Goal: Task Accomplishment & Management: Complete application form

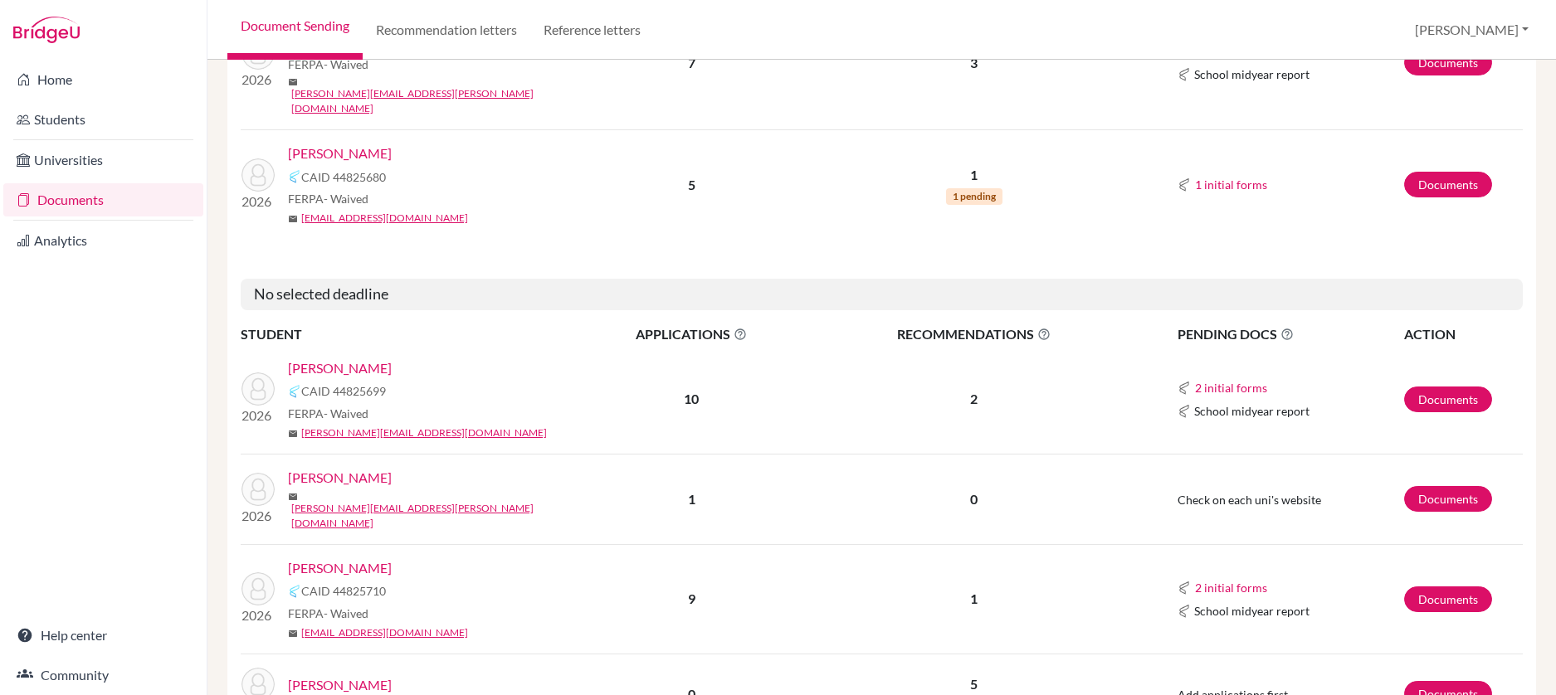
scroll to position [2157, 0]
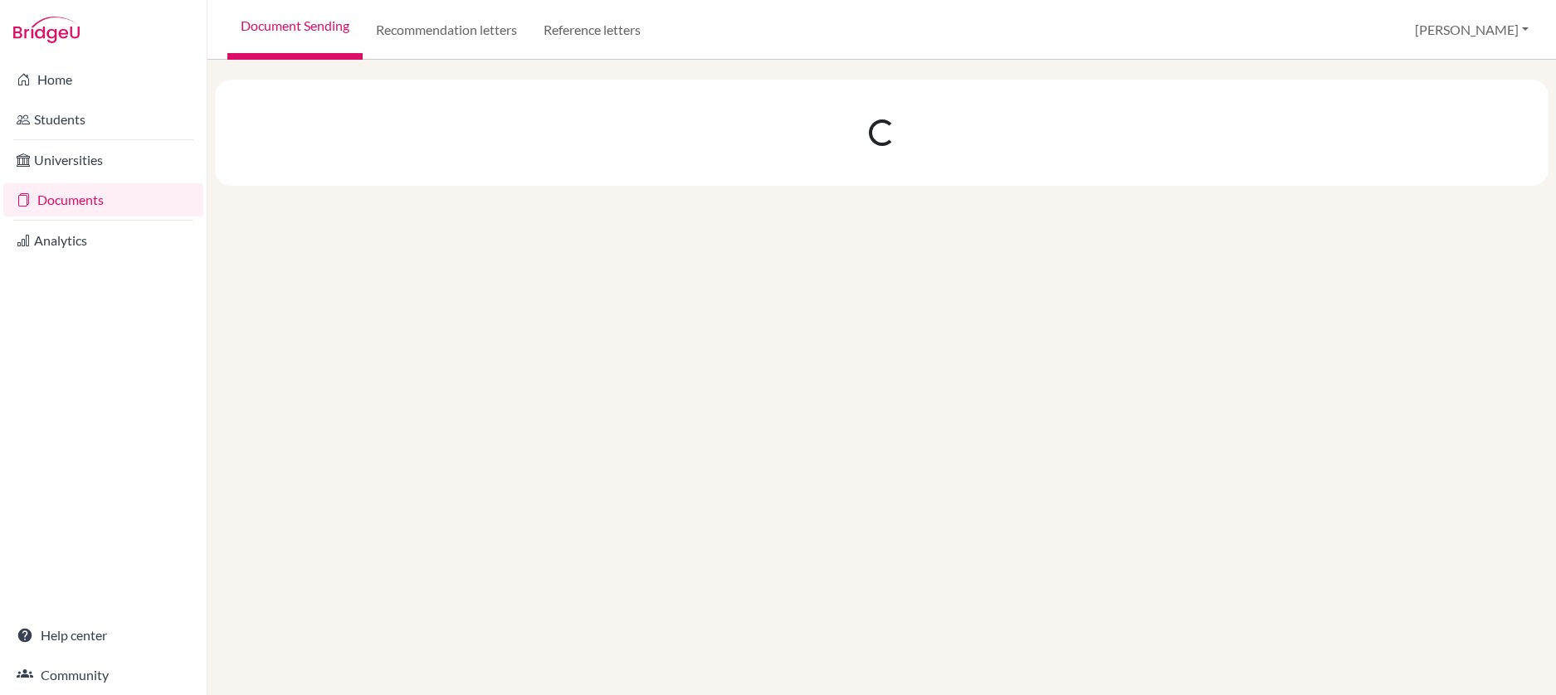
scroll to position [0, 0]
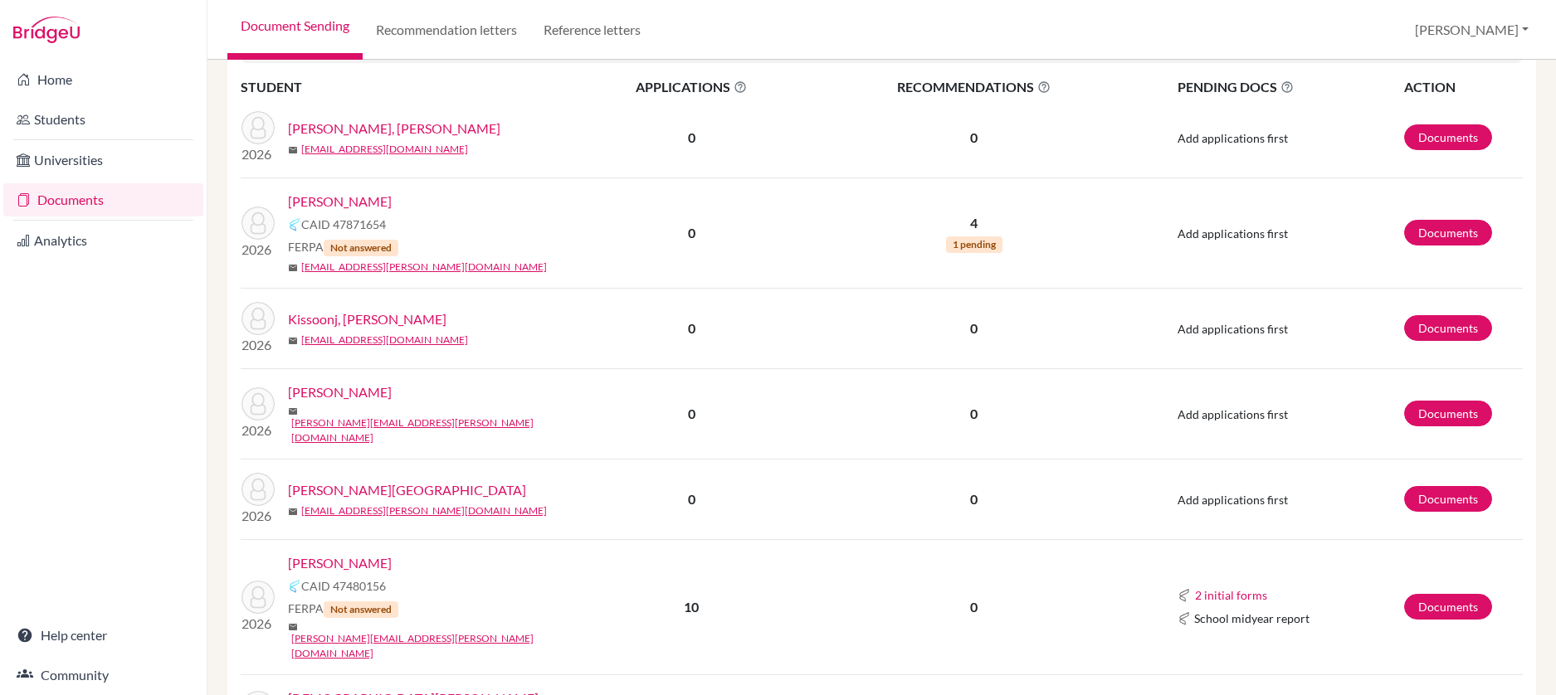
scroll to position [668, 0]
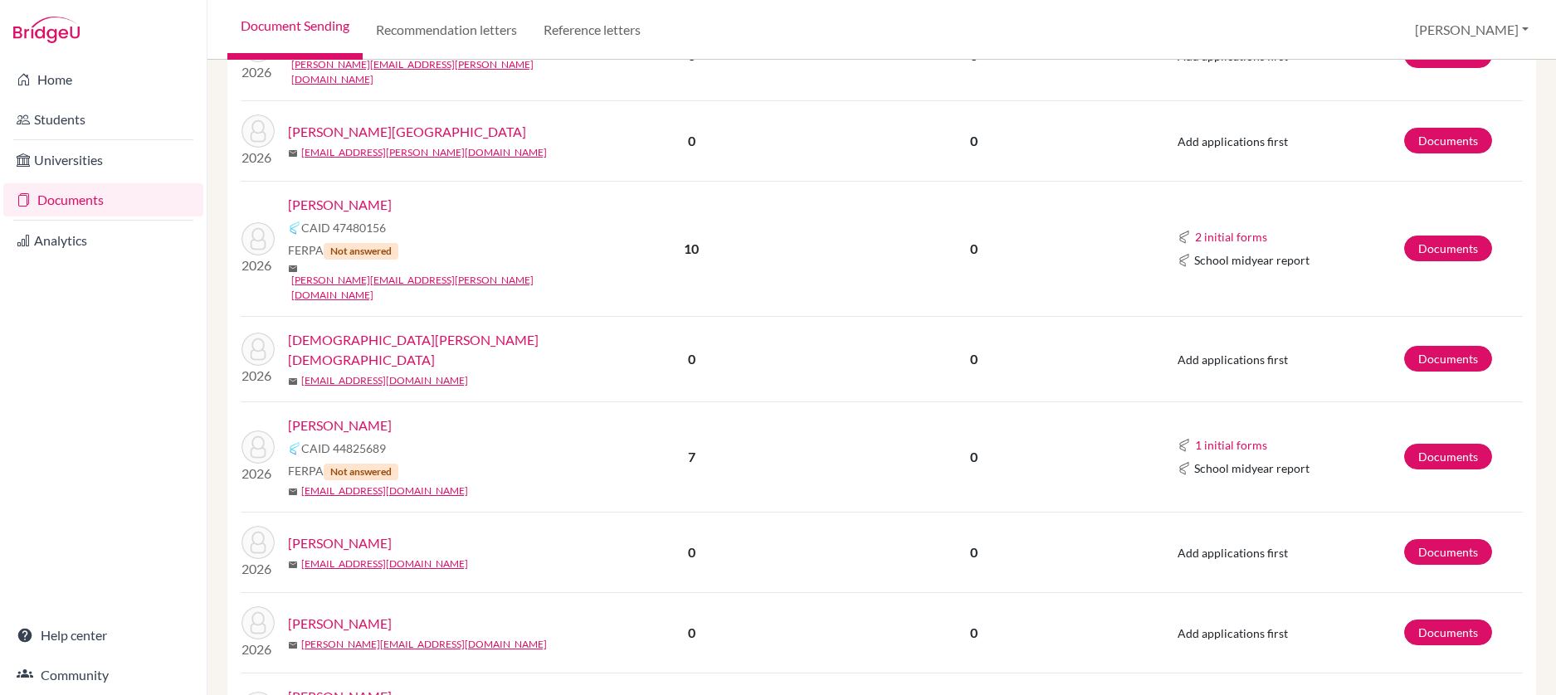
click at [392, 195] on link "[PERSON_NAME]" at bounding box center [340, 205] width 104 height 20
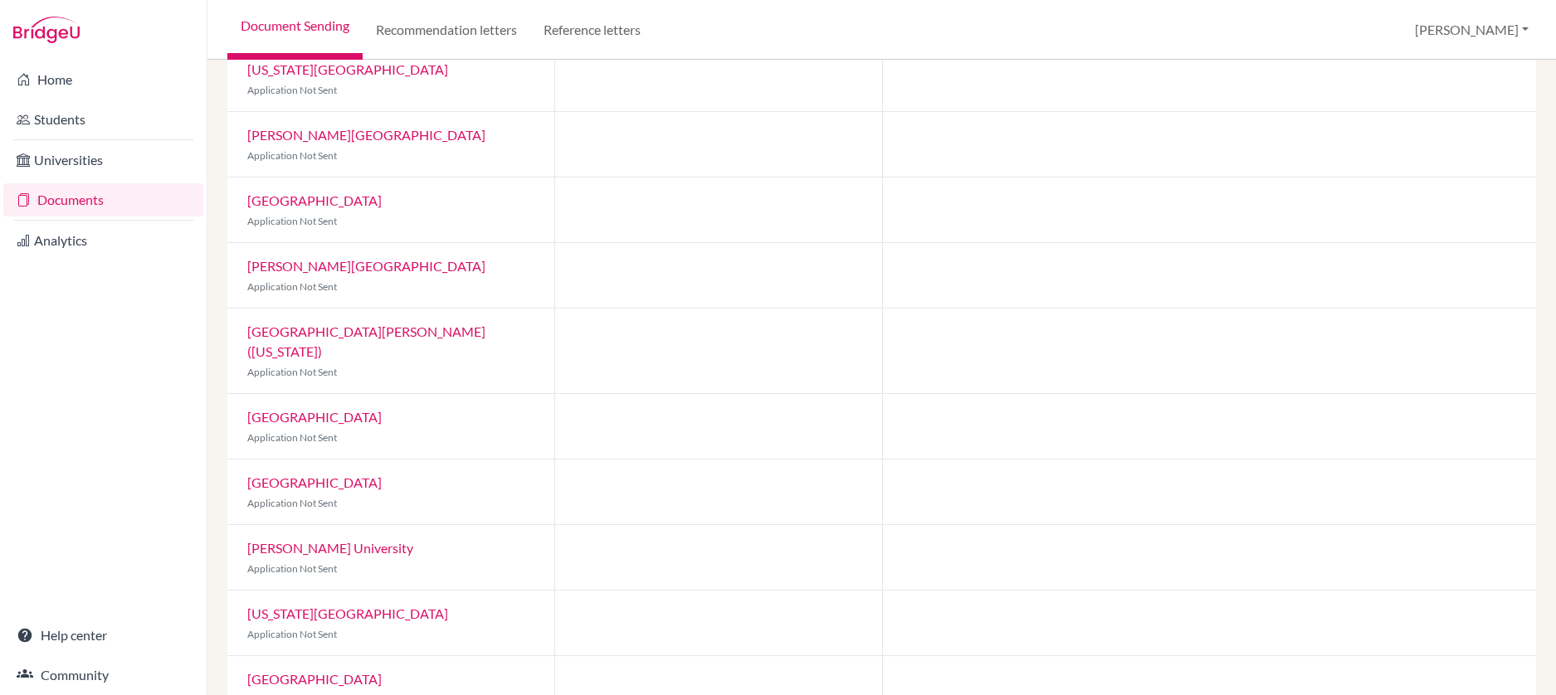
scroll to position [259, 0]
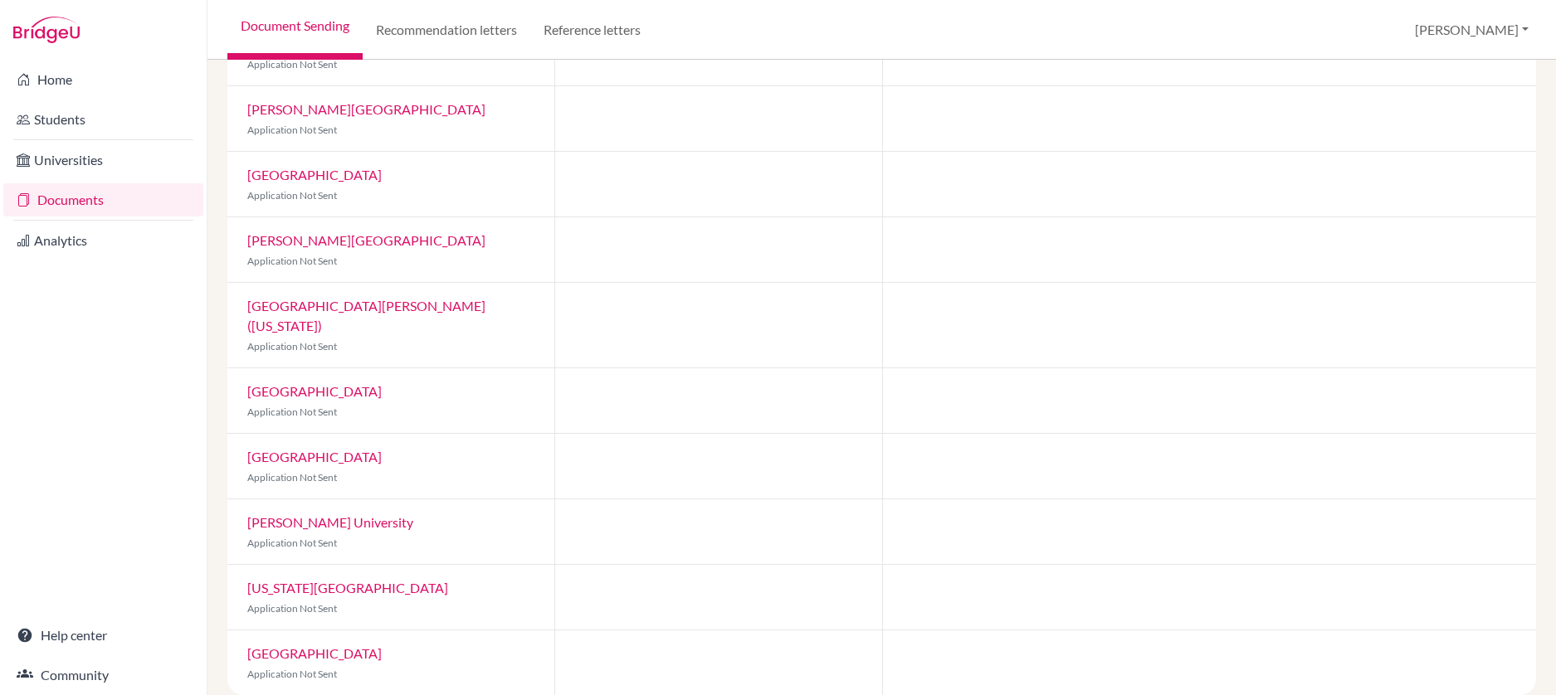
click at [376, 302] on link "[GEOGRAPHIC_DATA][PERSON_NAME] ([US_STATE])" at bounding box center [366, 316] width 238 height 36
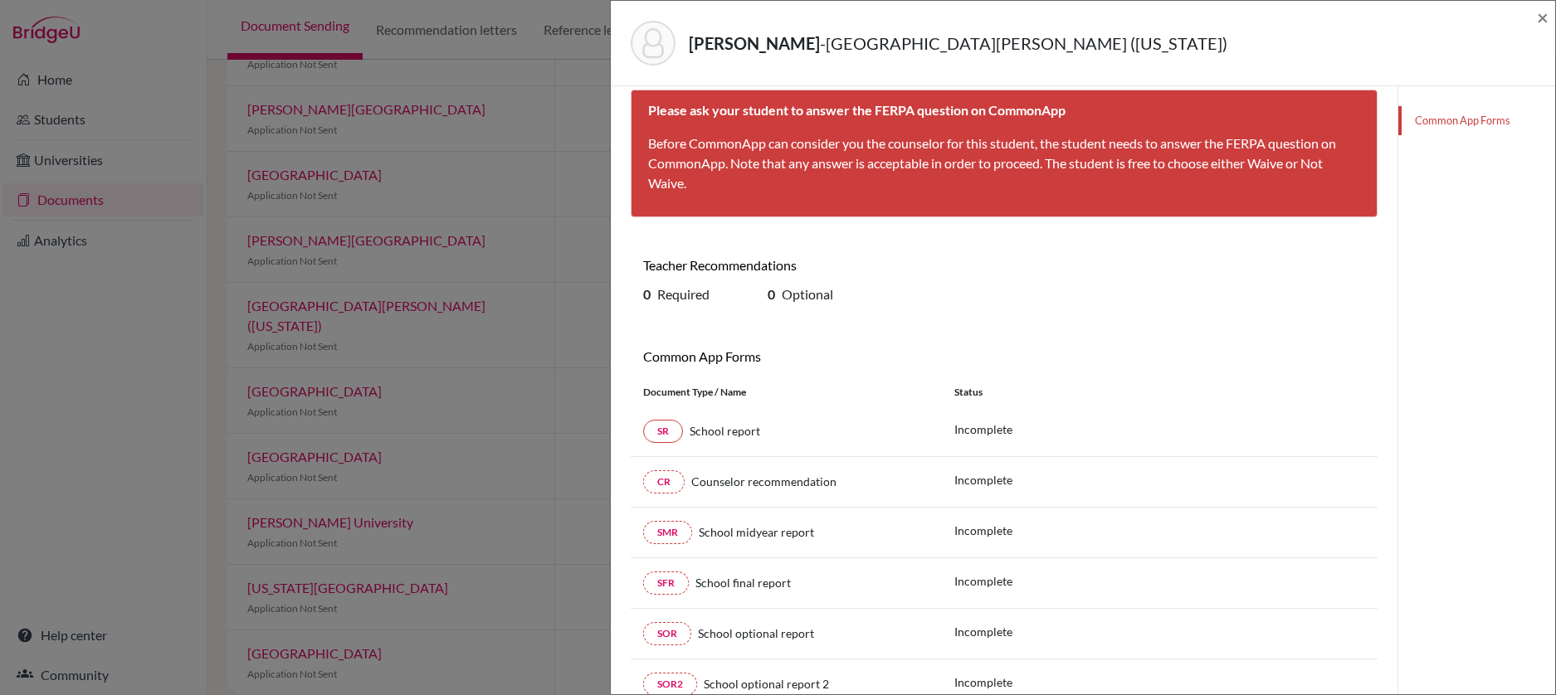
scroll to position [92, 0]
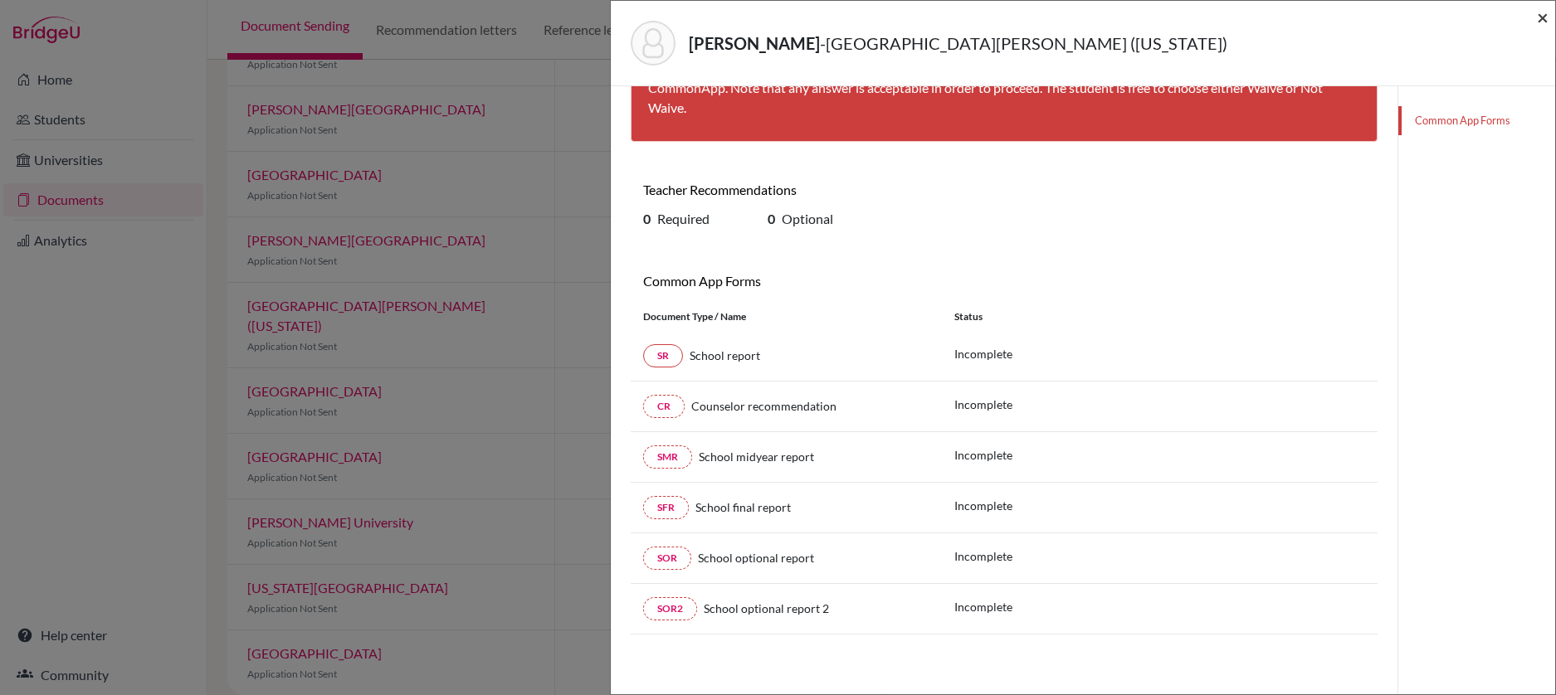
click at [1544, 22] on span "×" at bounding box center [1543, 17] width 12 height 24
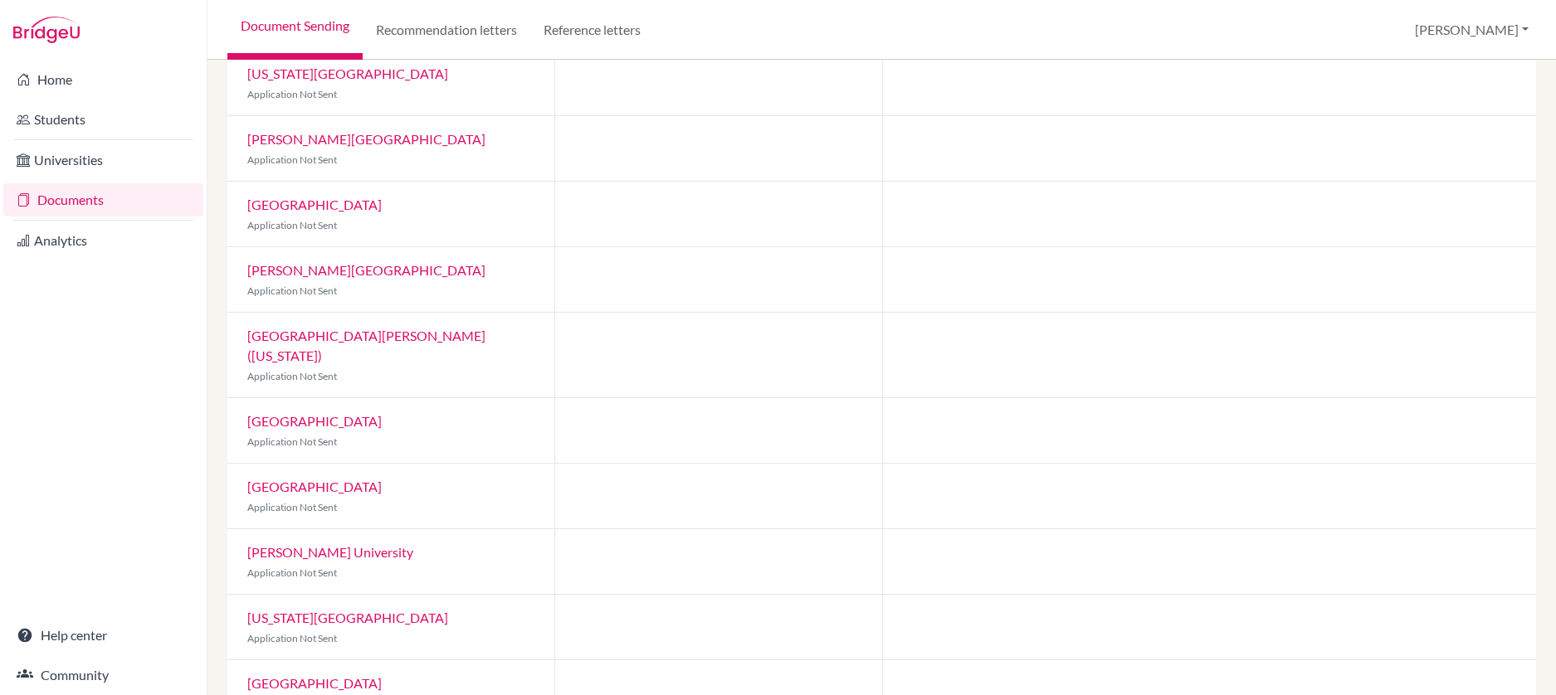
scroll to position [228, 0]
click at [318, 76] on link "[US_STATE][GEOGRAPHIC_DATA]" at bounding box center [347, 74] width 201 height 16
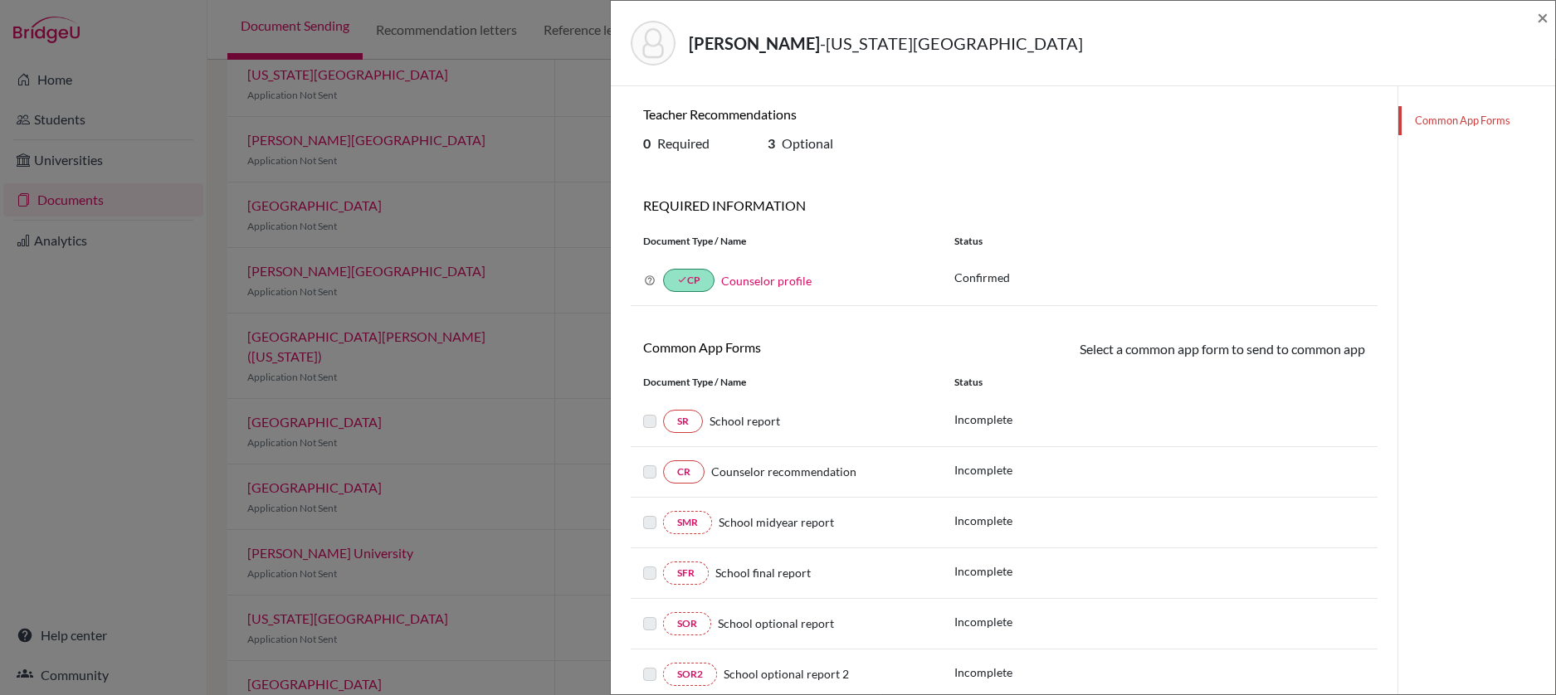
click at [1550, 18] on div "Morton-Gittens, Matias - Florida Southern College ×" at bounding box center [1083, 43] width 944 height 85
click at [1546, 19] on span "×" at bounding box center [1543, 17] width 12 height 24
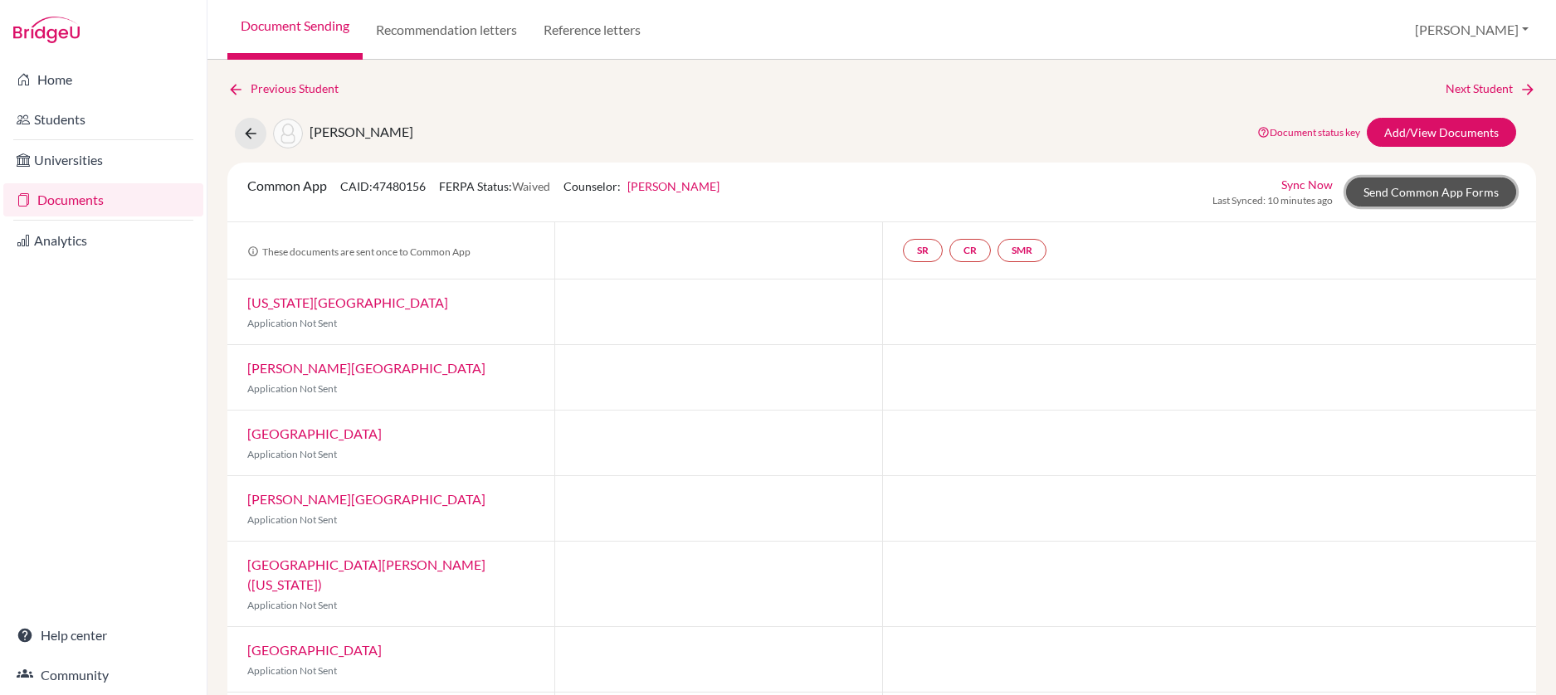
click at [1439, 197] on link "Send Common App Forms" at bounding box center [1431, 192] width 170 height 29
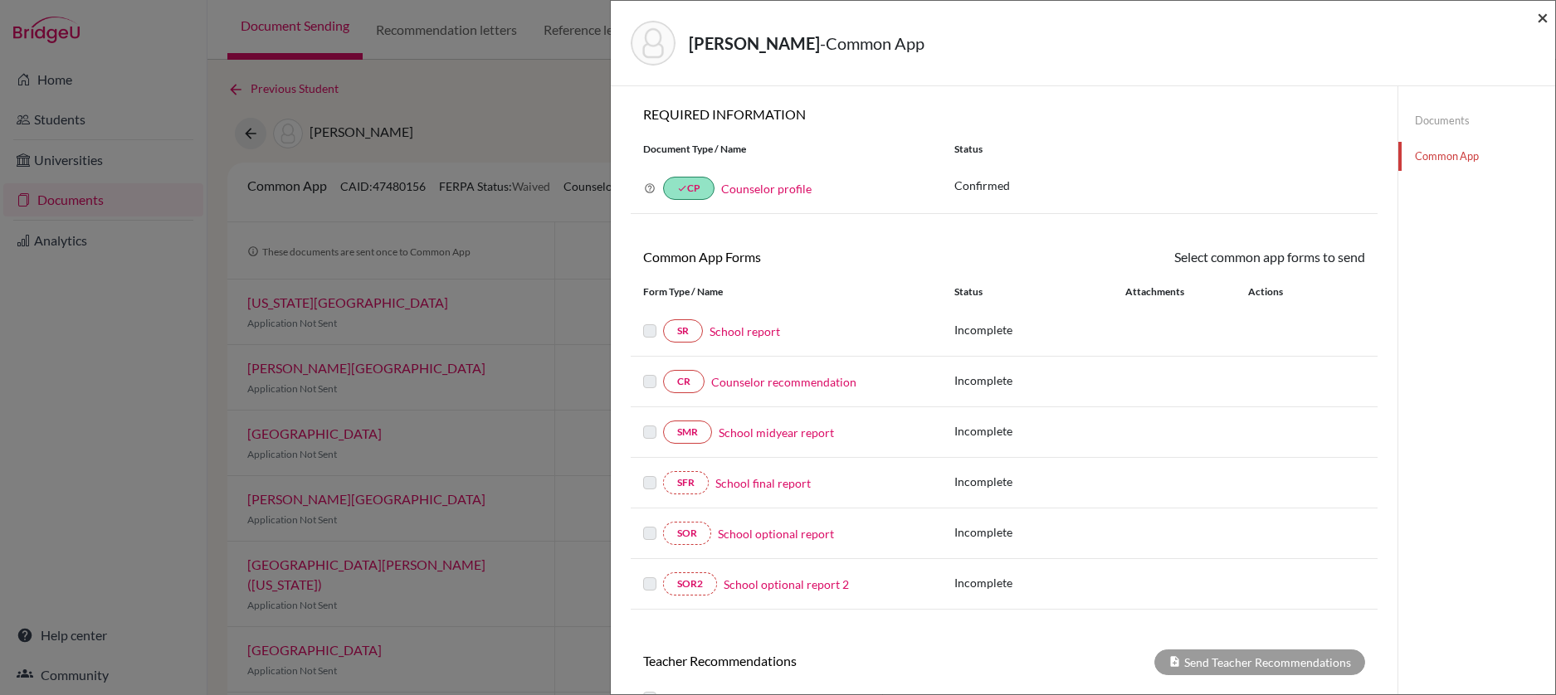
click at [1545, 18] on span "×" at bounding box center [1543, 17] width 12 height 24
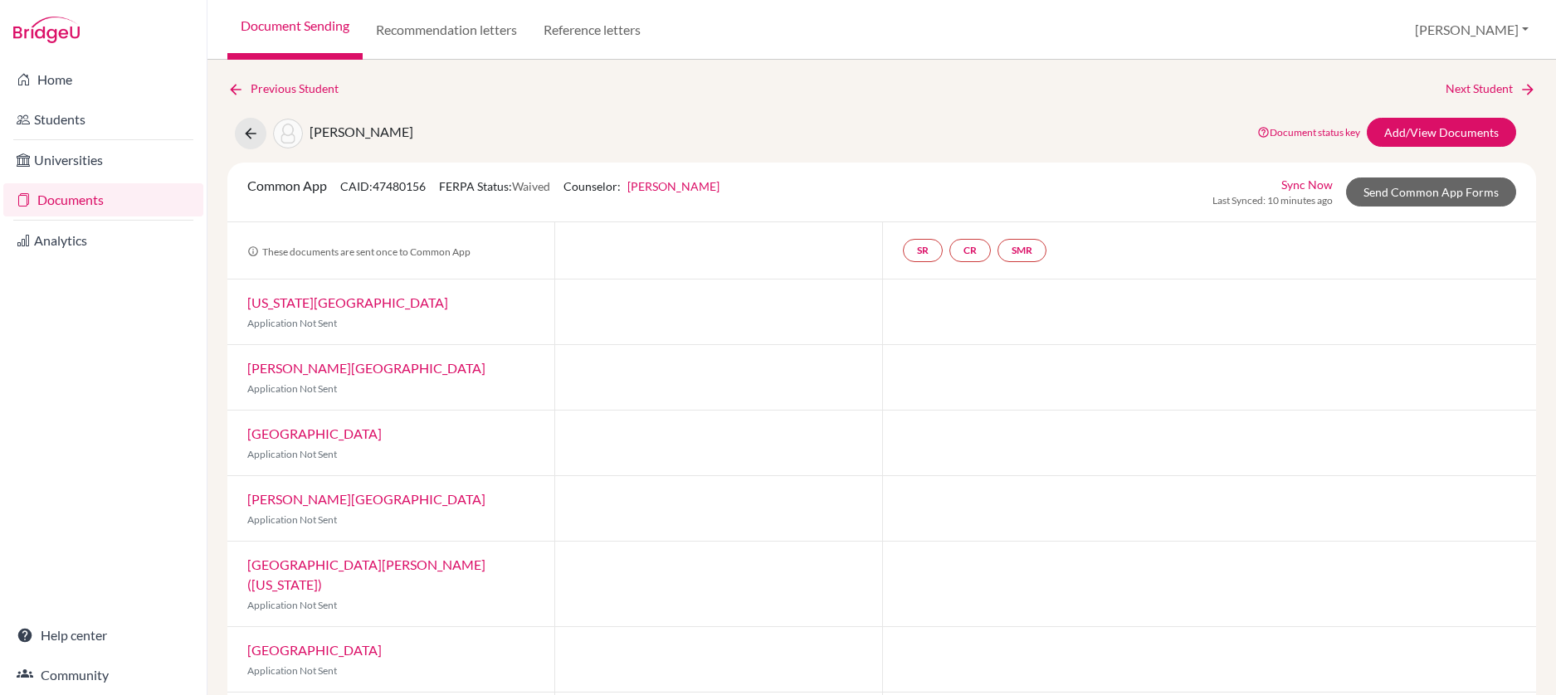
click at [82, 197] on link "Documents" at bounding box center [103, 199] width 200 height 33
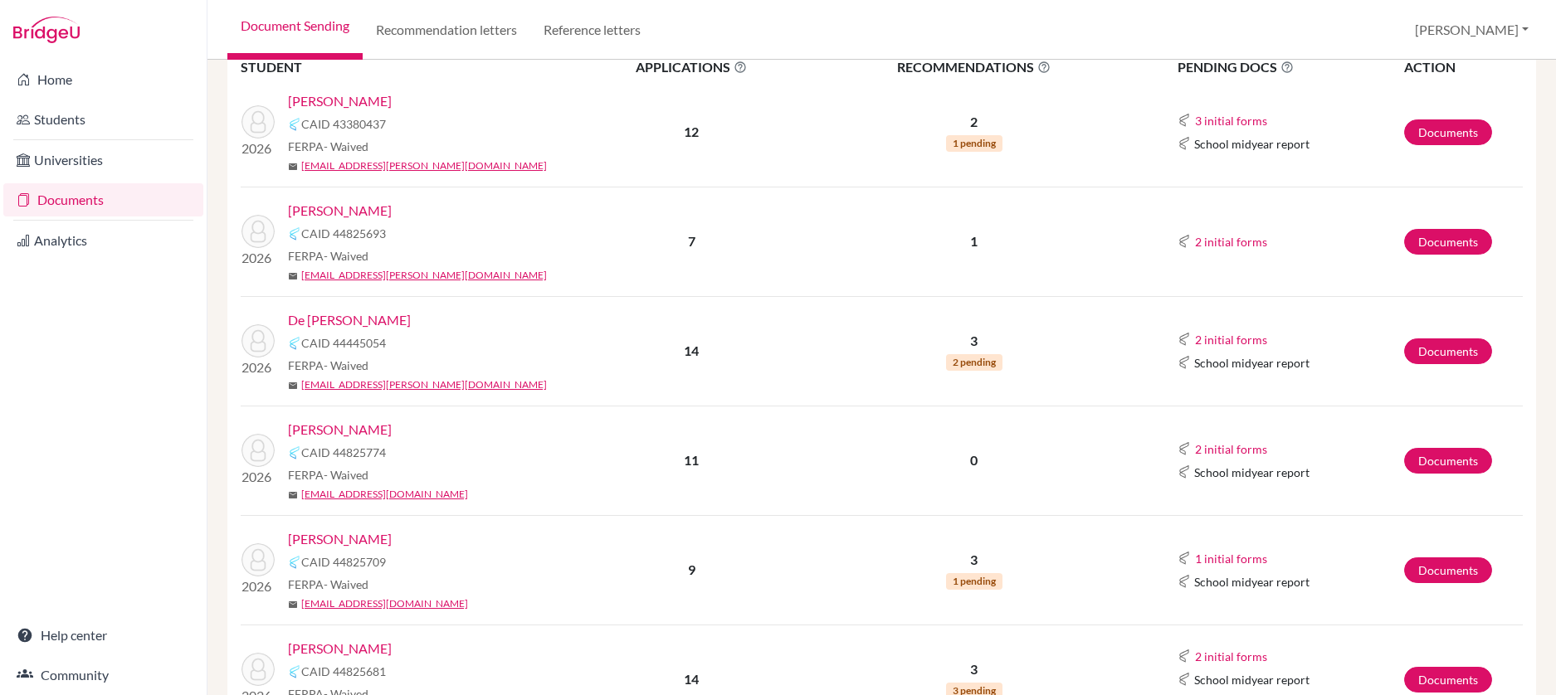
scroll to position [331, 0]
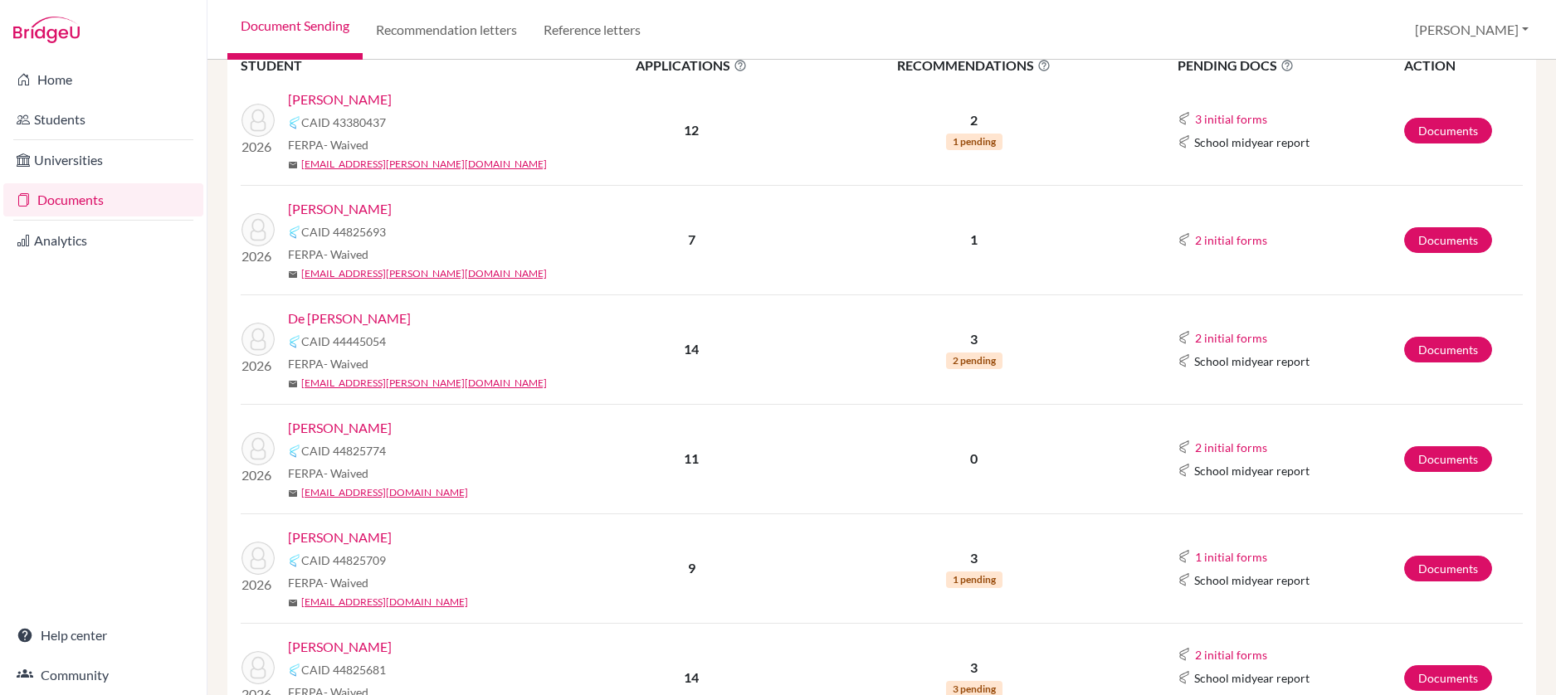
click at [357, 318] on link "De La Rosa, Evan" at bounding box center [349, 319] width 123 height 20
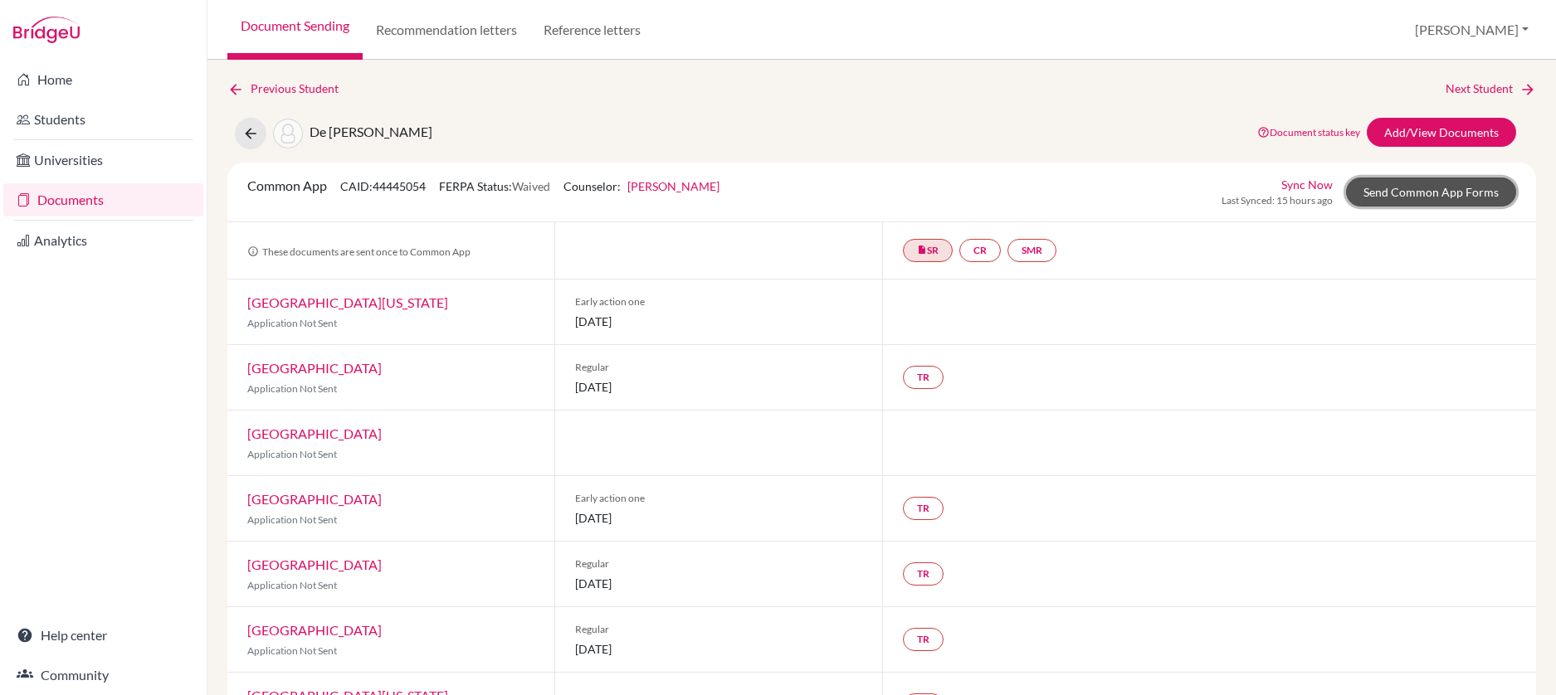
click at [1403, 186] on link "Send Common App Forms" at bounding box center [1431, 192] width 170 height 29
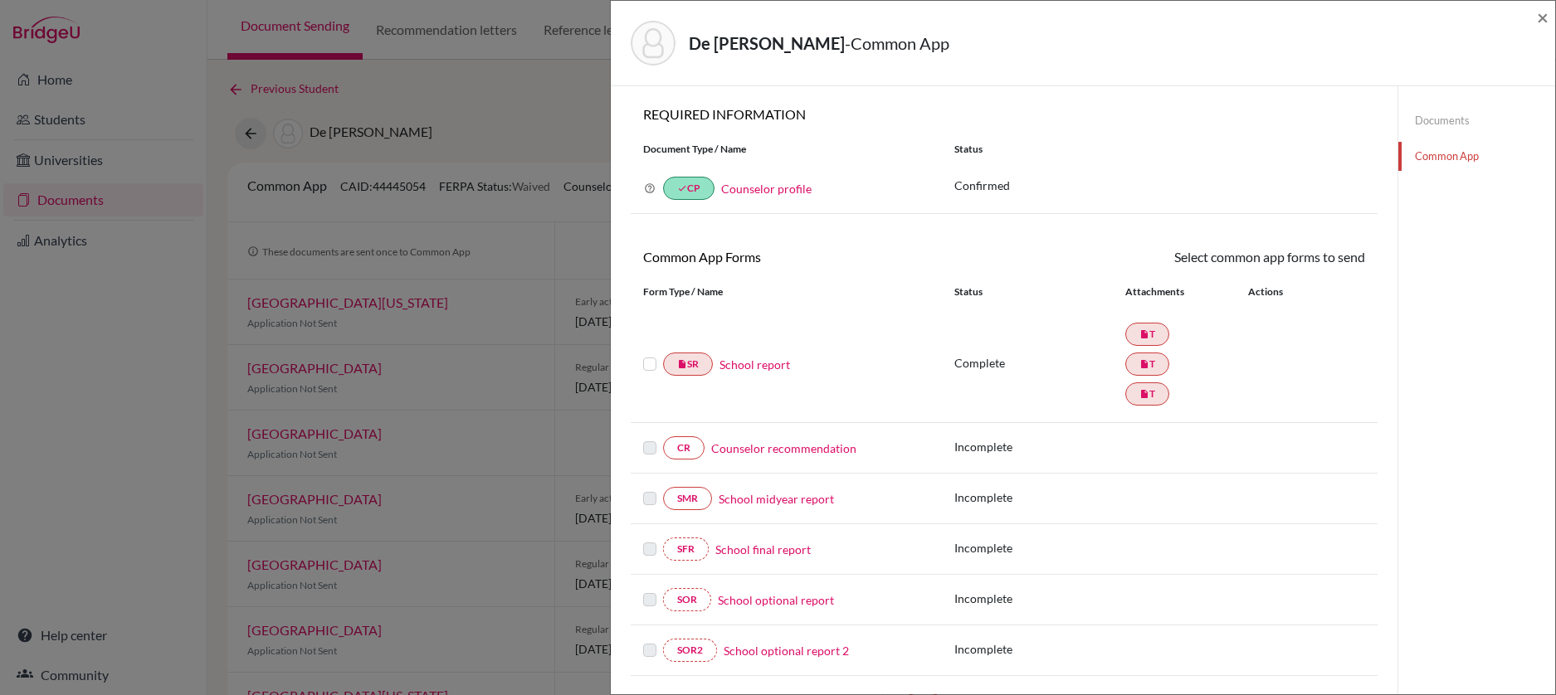
scroll to position [417, 0]
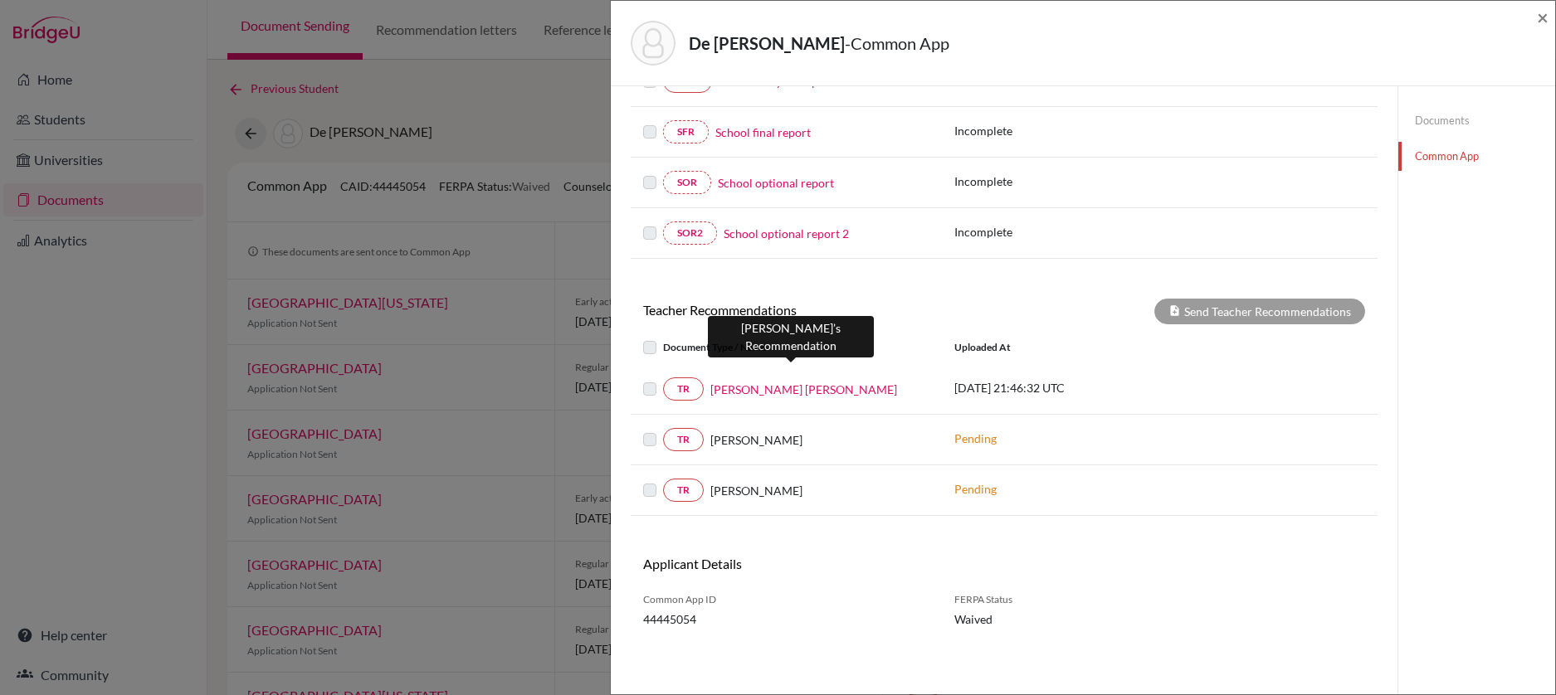
click at [780, 392] on link "Carol Carpenter Bahadoorsingh" at bounding box center [803, 389] width 187 height 17
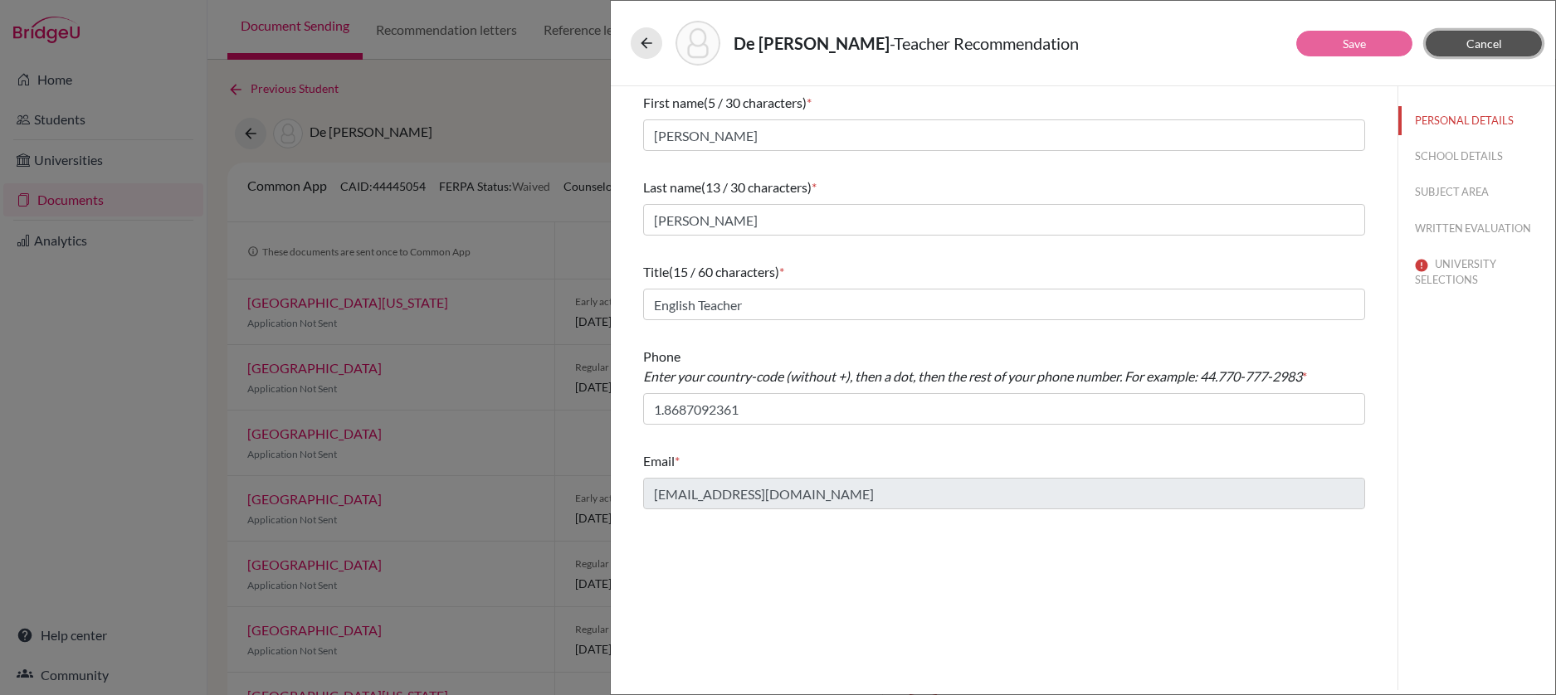
click at [1486, 47] on span "Cancel" at bounding box center [1484, 44] width 36 height 14
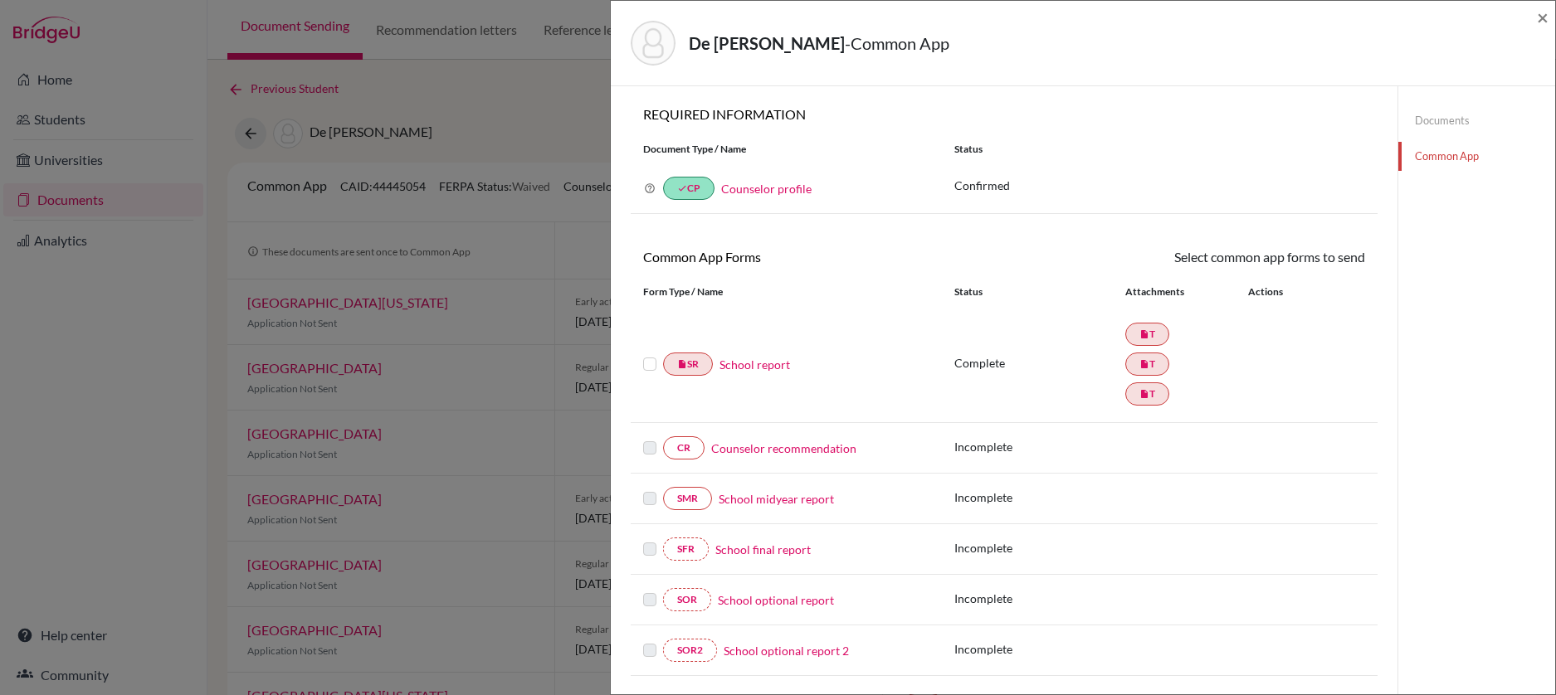
click at [1433, 121] on link "Documents" at bounding box center [1476, 120] width 157 height 29
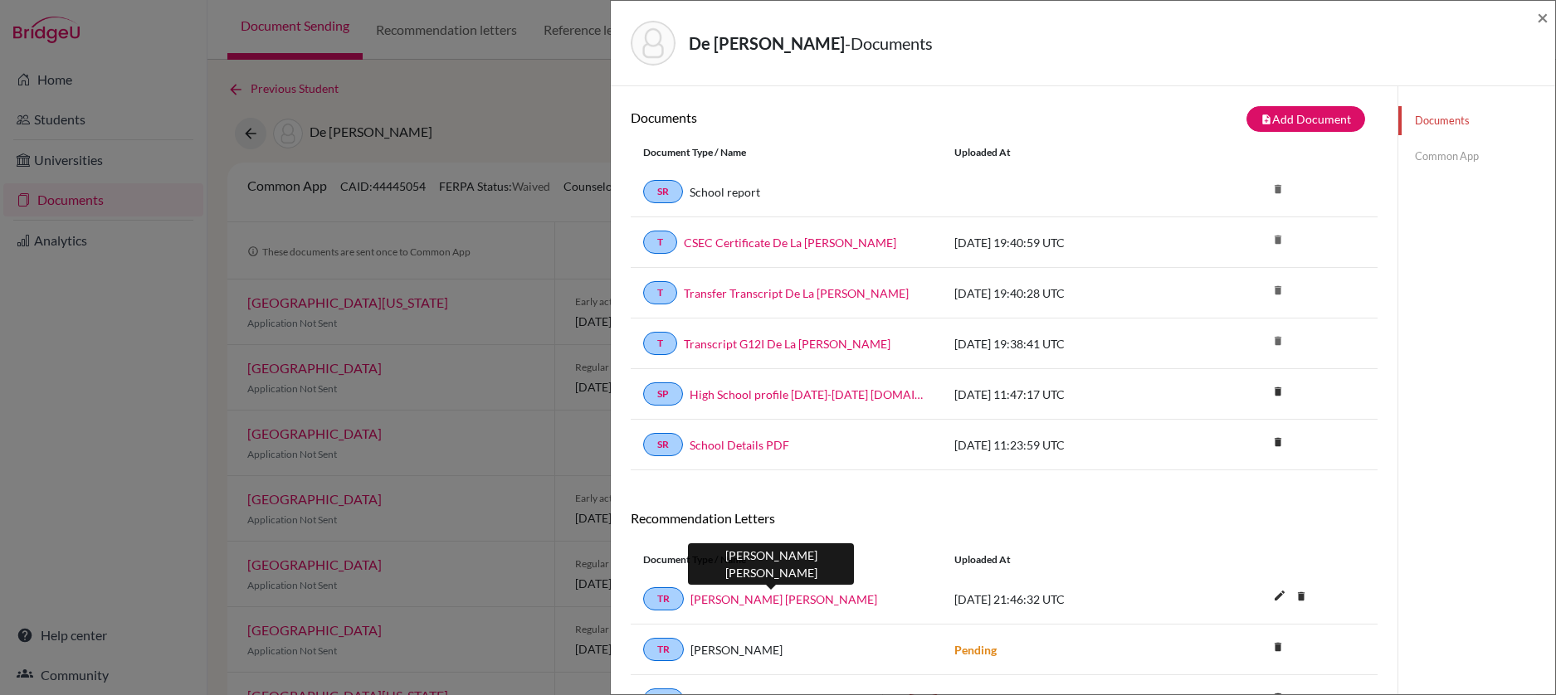
click at [795, 599] on link "Carol Carpenter Bahadoorsingh" at bounding box center [783, 599] width 187 height 17
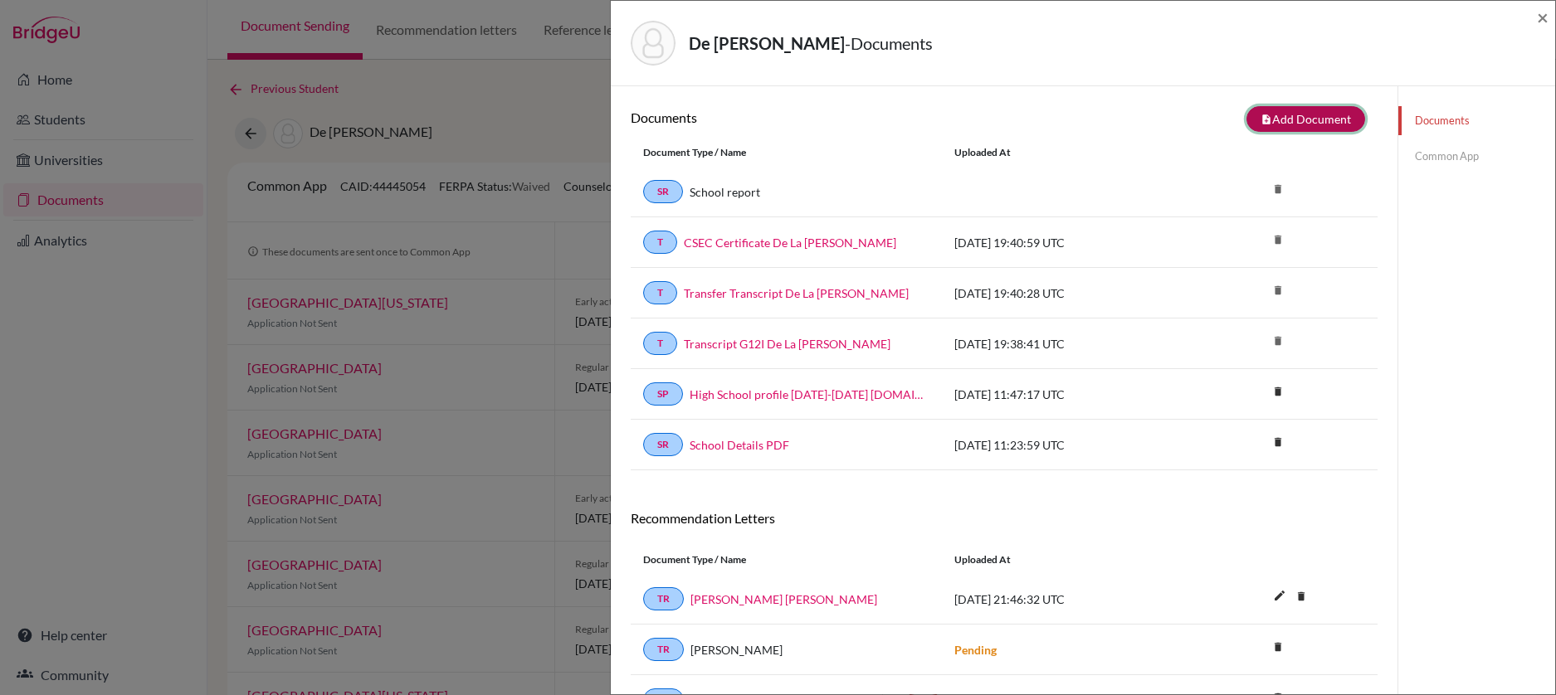
click at [1275, 120] on button "note_add Add Document" at bounding box center [1305, 119] width 119 height 26
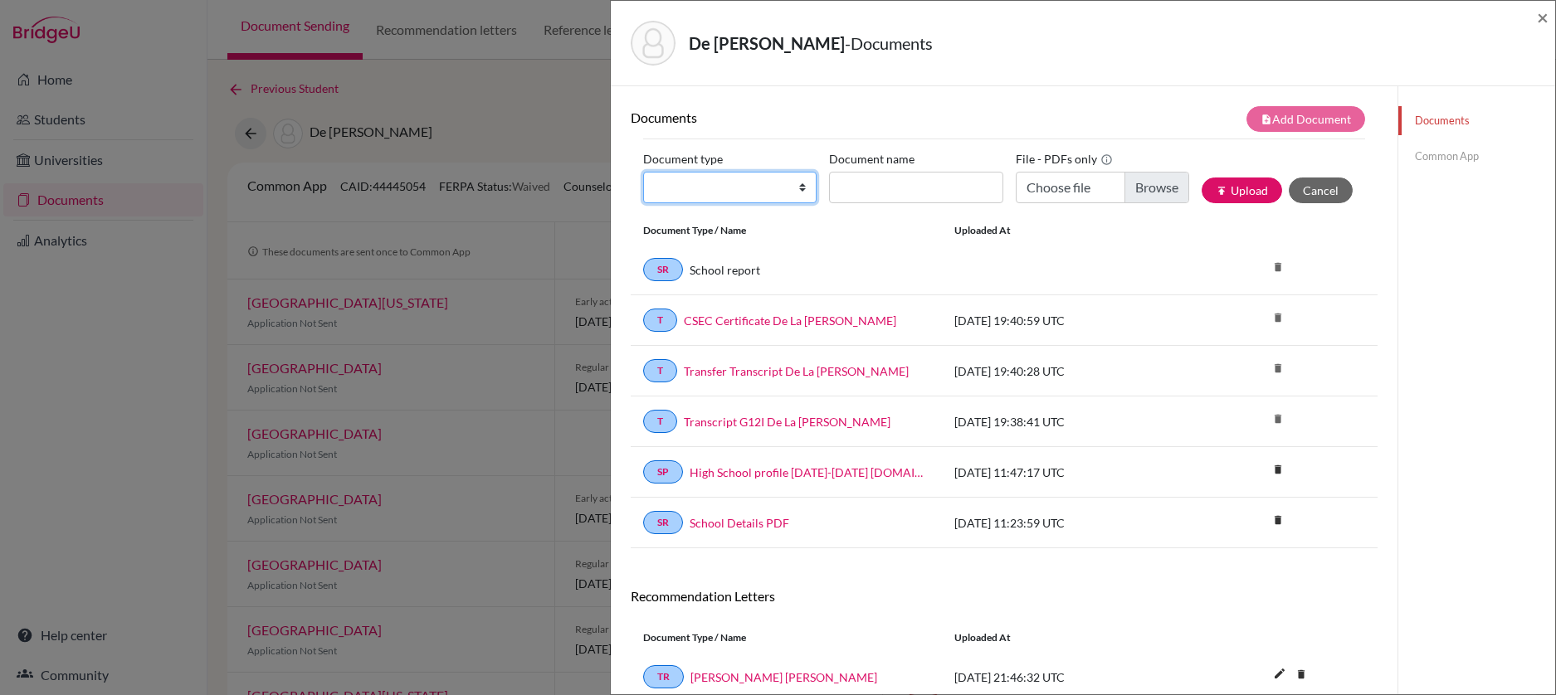
click at [801, 192] on select "Change explanation for Common App reports Counselor recommendation Internationa…" at bounding box center [729, 188] width 173 height 32
select select "4"
click at [643, 172] on select "Change explanation for Common App reports Counselor recommendation Internationa…" at bounding box center [729, 188] width 173 height 32
click at [867, 195] on input "Document name" at bounding box center [915, 188] width 173 height 32
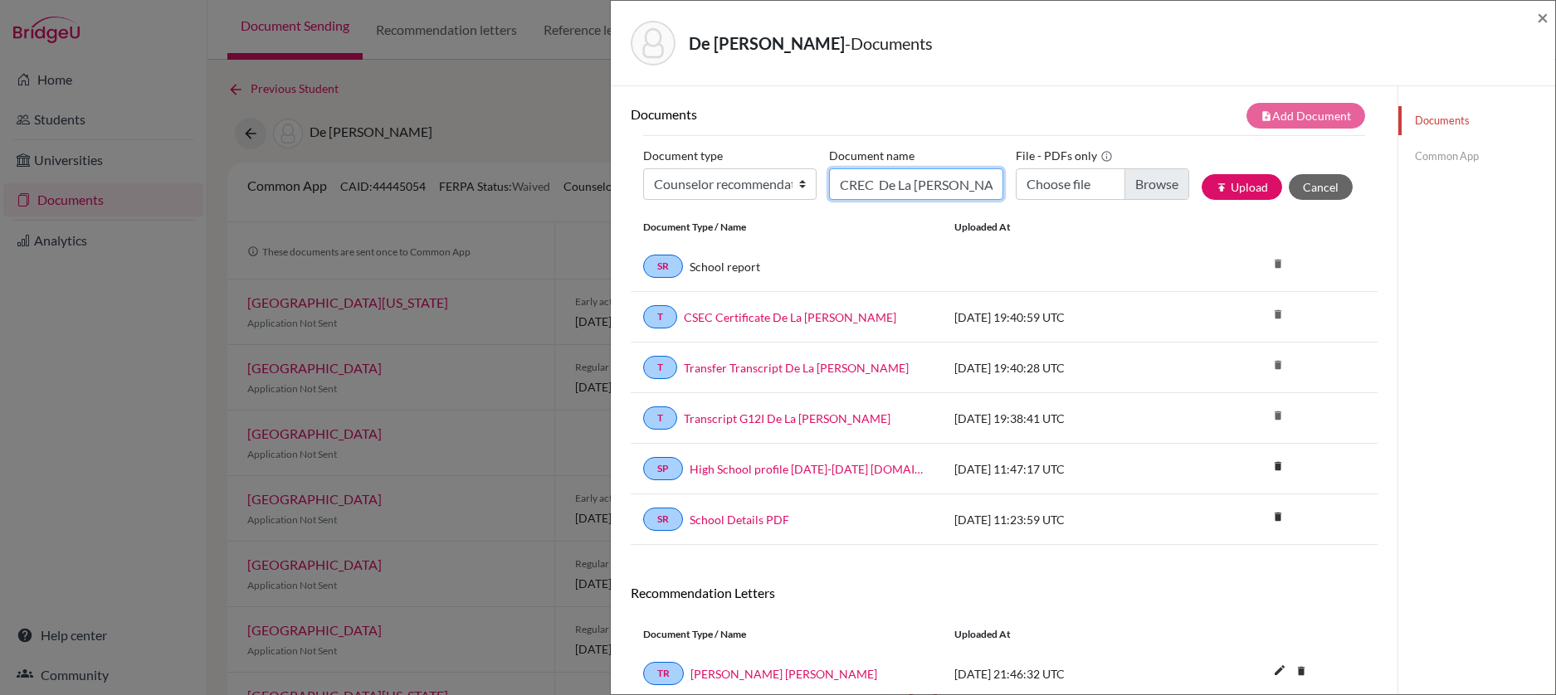
type input "CREC De La Rosa Evan"
click at [1146, 178] on input "Choose file" at bounding box center [1102, 184] width 173 height 32
type input "C:\fakepath\CREC De La Rosa Evan.pdf"
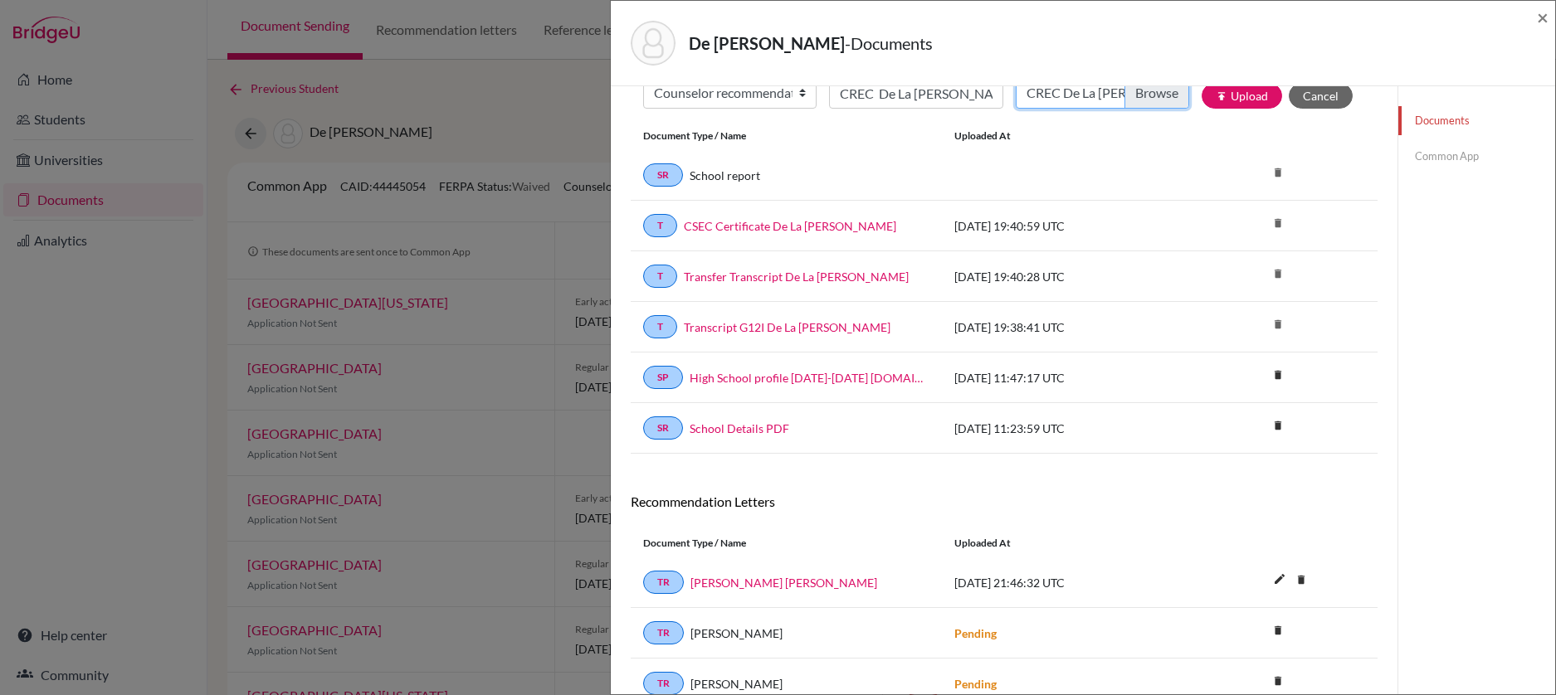
scroll to position [0, 0]
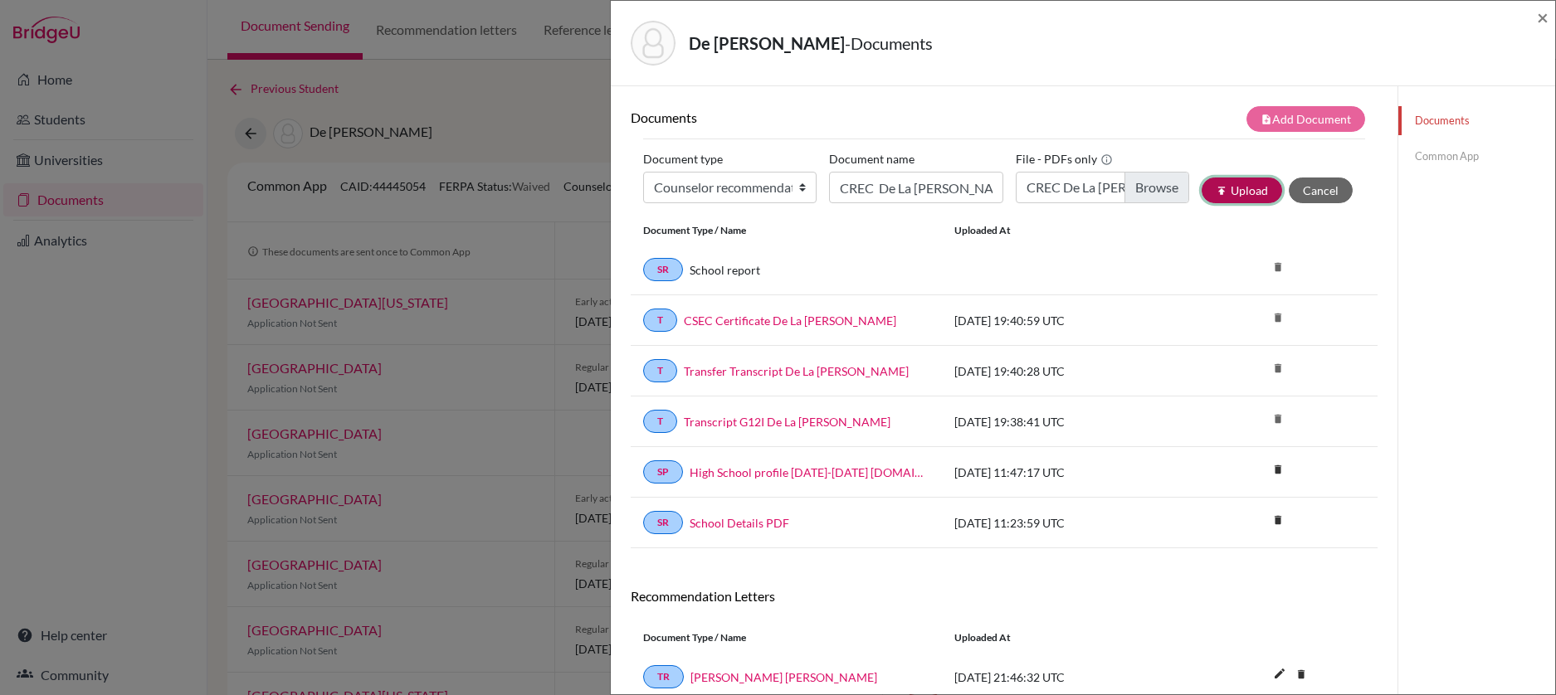
click at [1222, 192] on button "publish Upload" at bounding box center [1241, 191] width 80 height 26
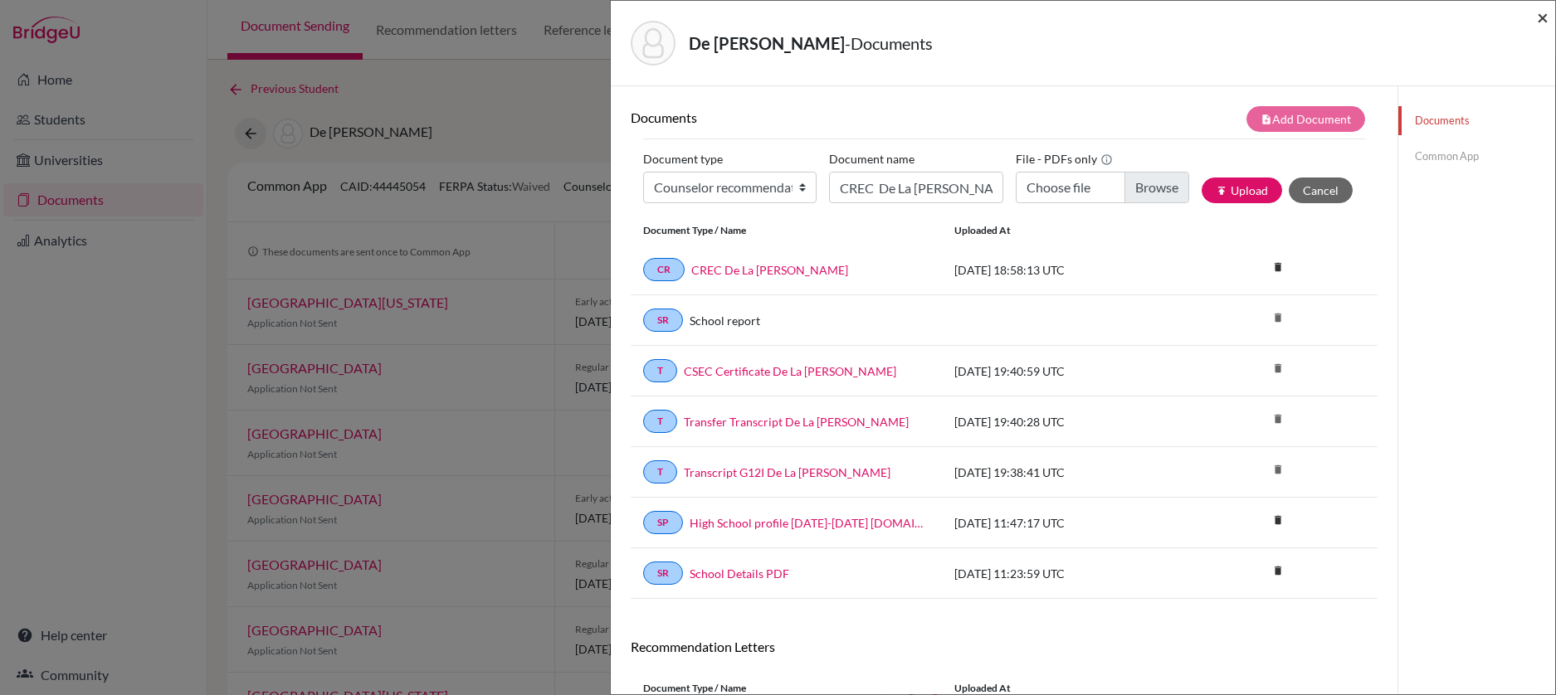
click at [1542, 22] on span "×" at bounding box center [1543, 17] width 12 height 24
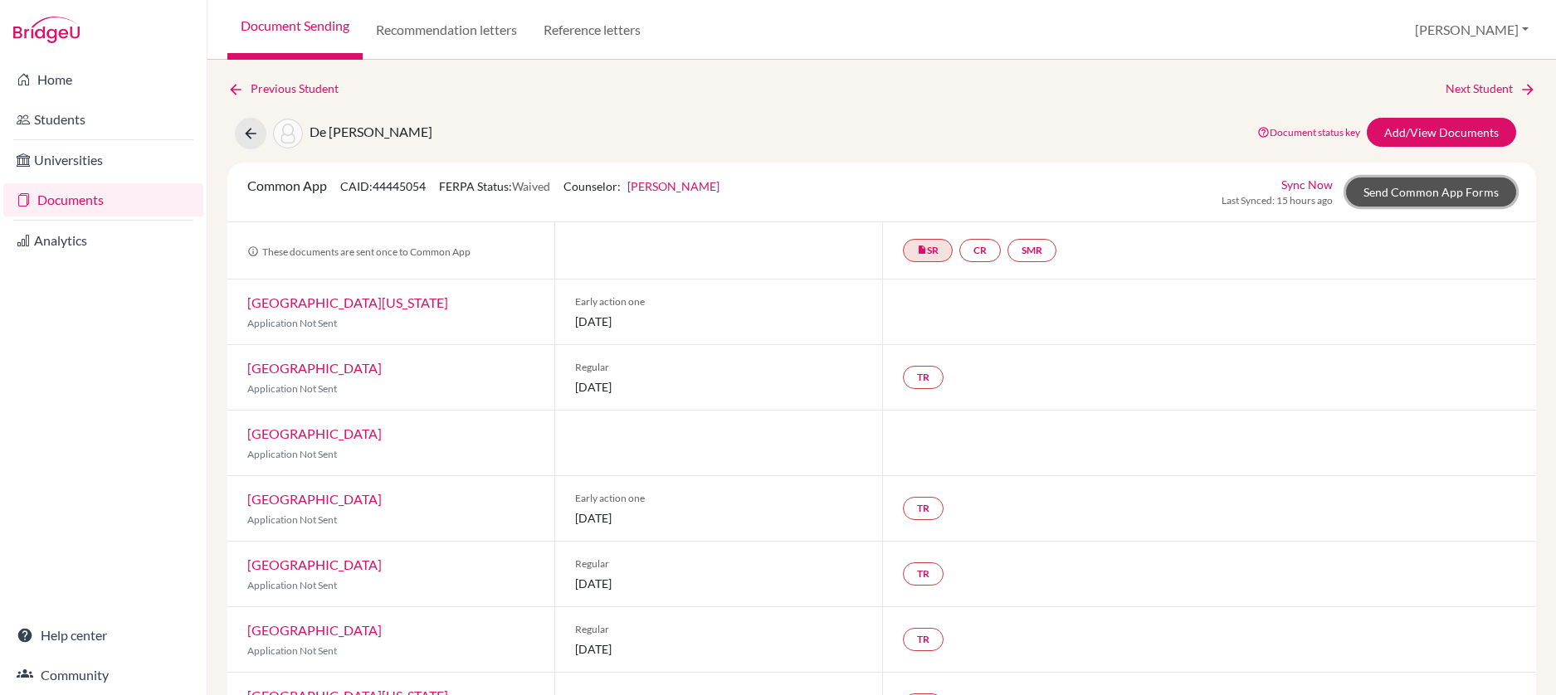
click at [1421, 193] on link "Send Common App Forms" at bounding box center [1431, 192] width 170 height 29
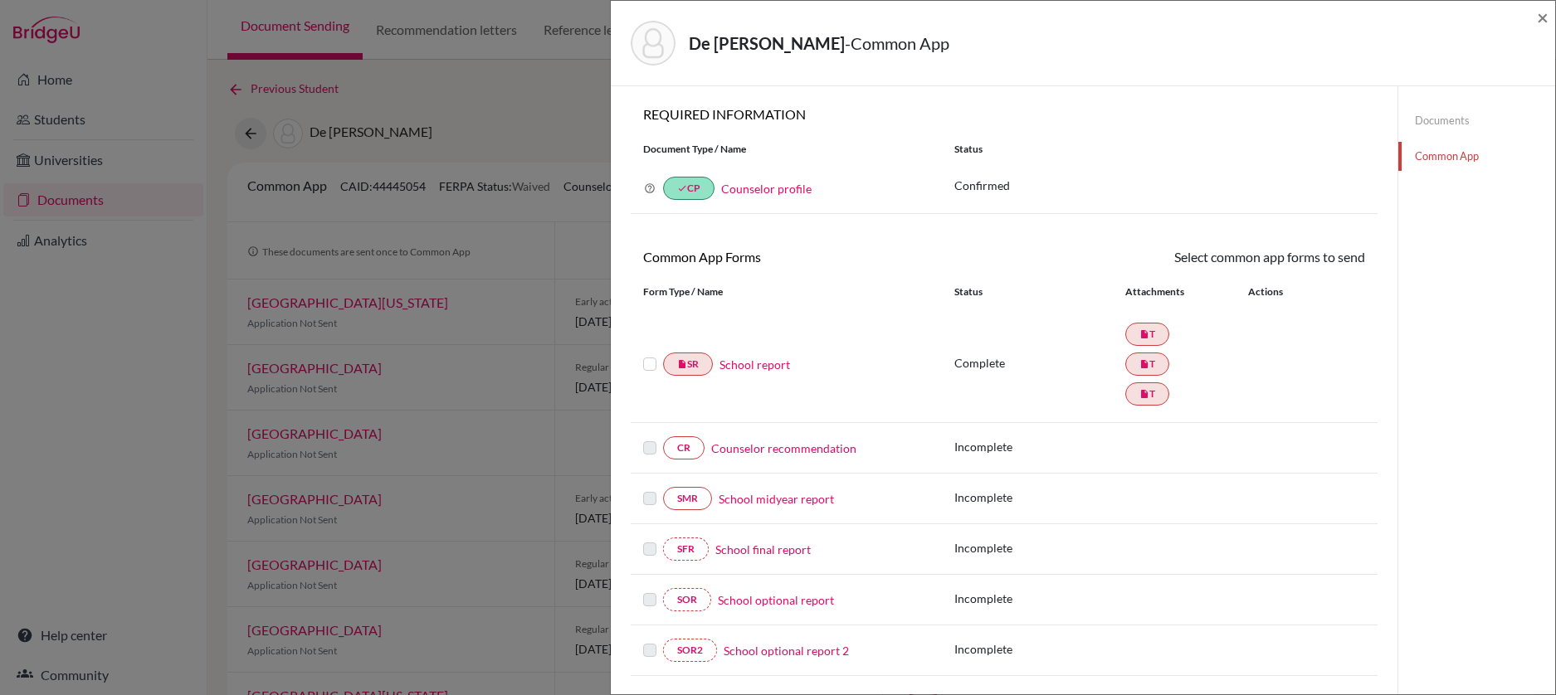
click at [813, 451] on link "Counselor recommendation" at bounding box center [783, 448] width 145 height 17
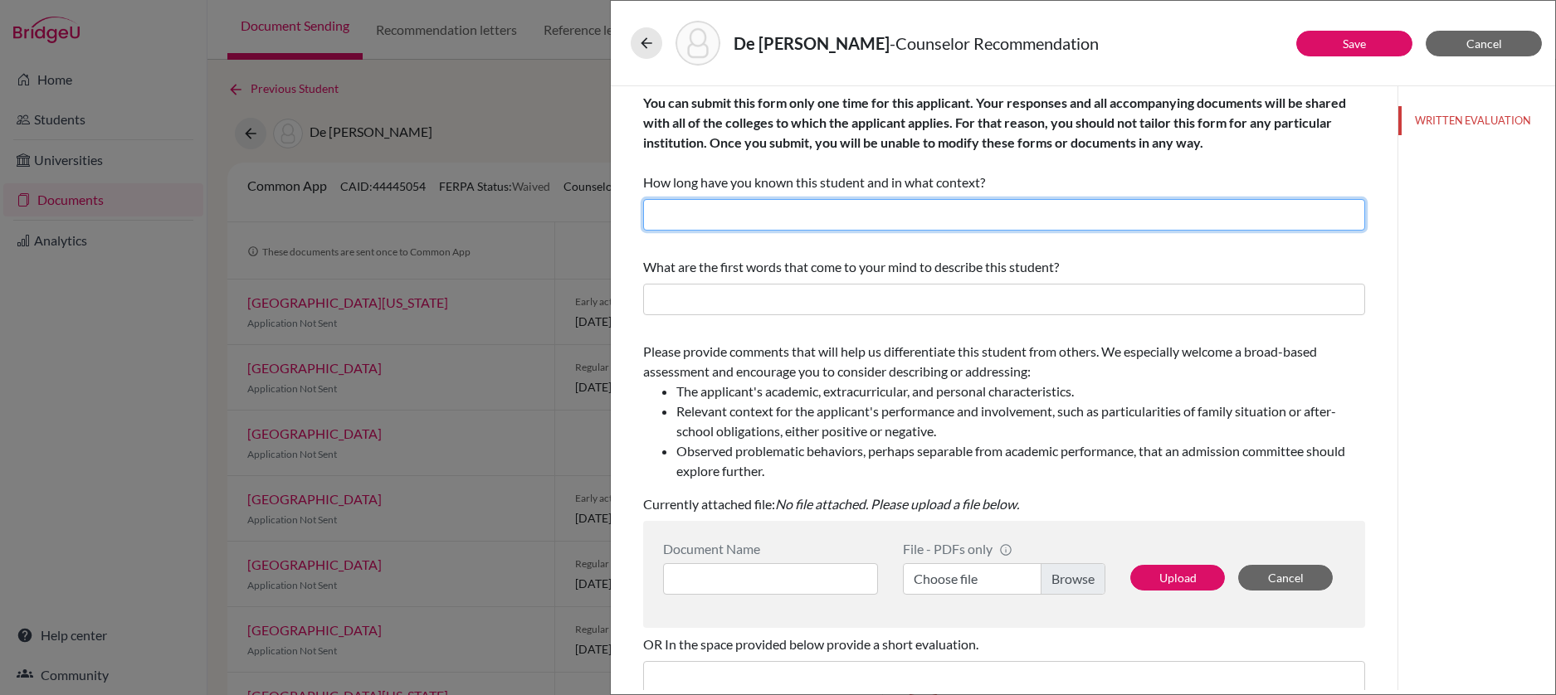
click at [763, 214] on input "text" at bounding box center [1004, 215] width 722 height 32
type input "Two years as his high school counselor."
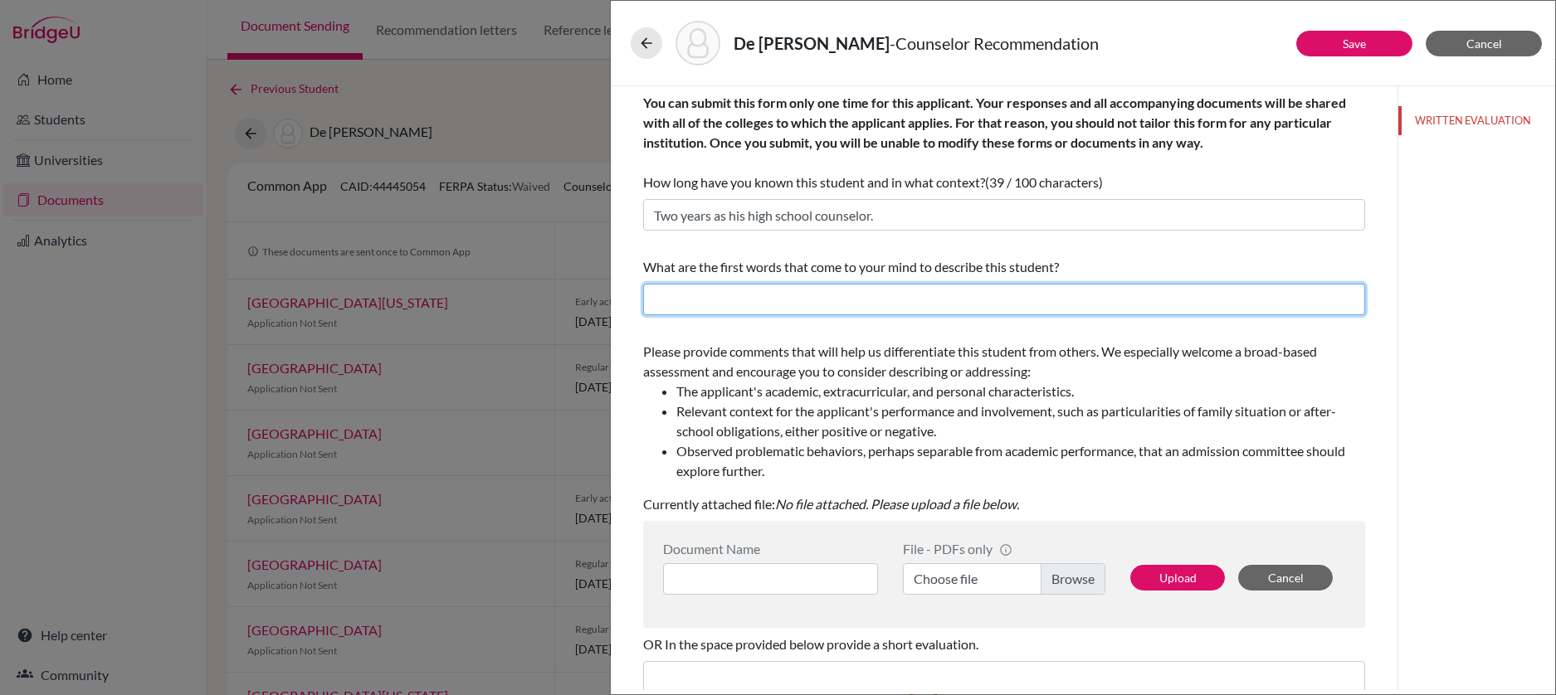
click at [806, 301] on input "text" at bounding box center [1004, 300] width 722 height 32
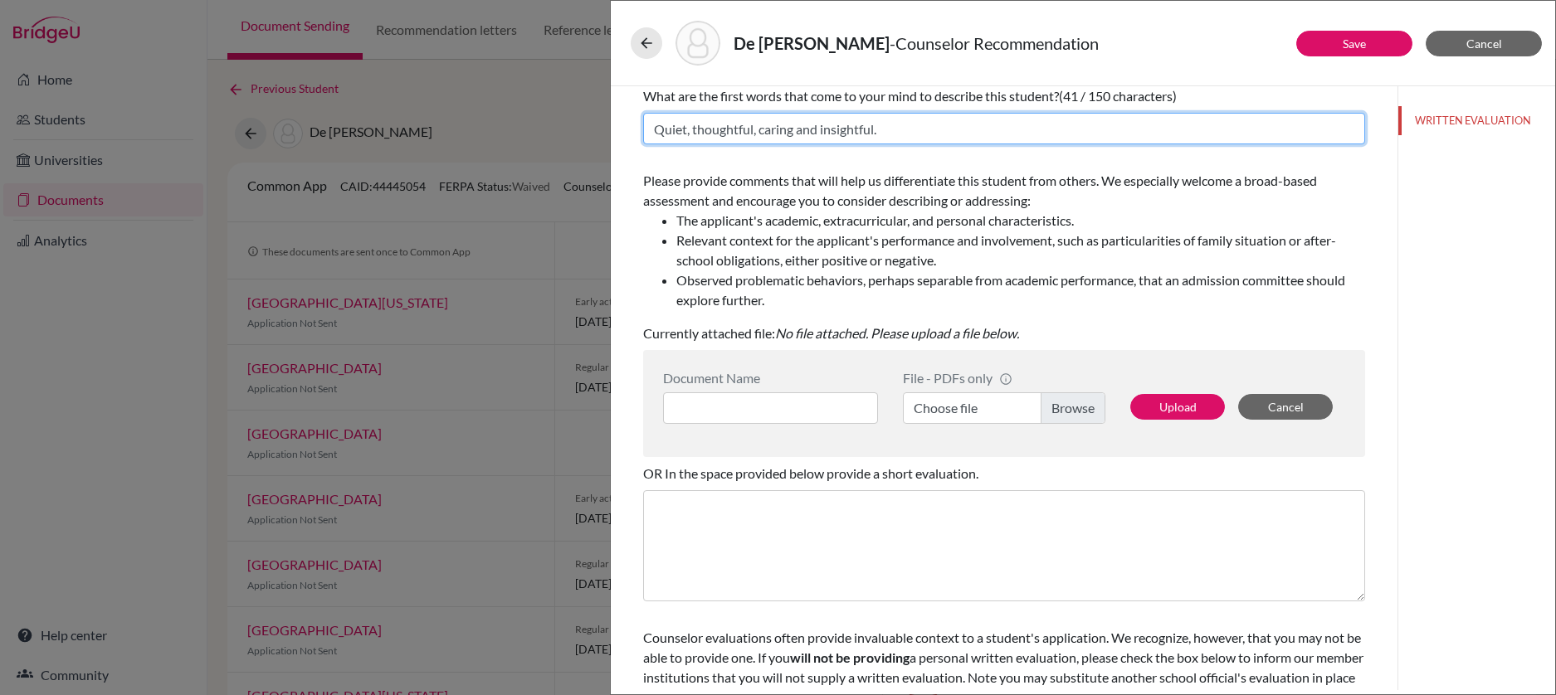
scroll to position [188, 0]
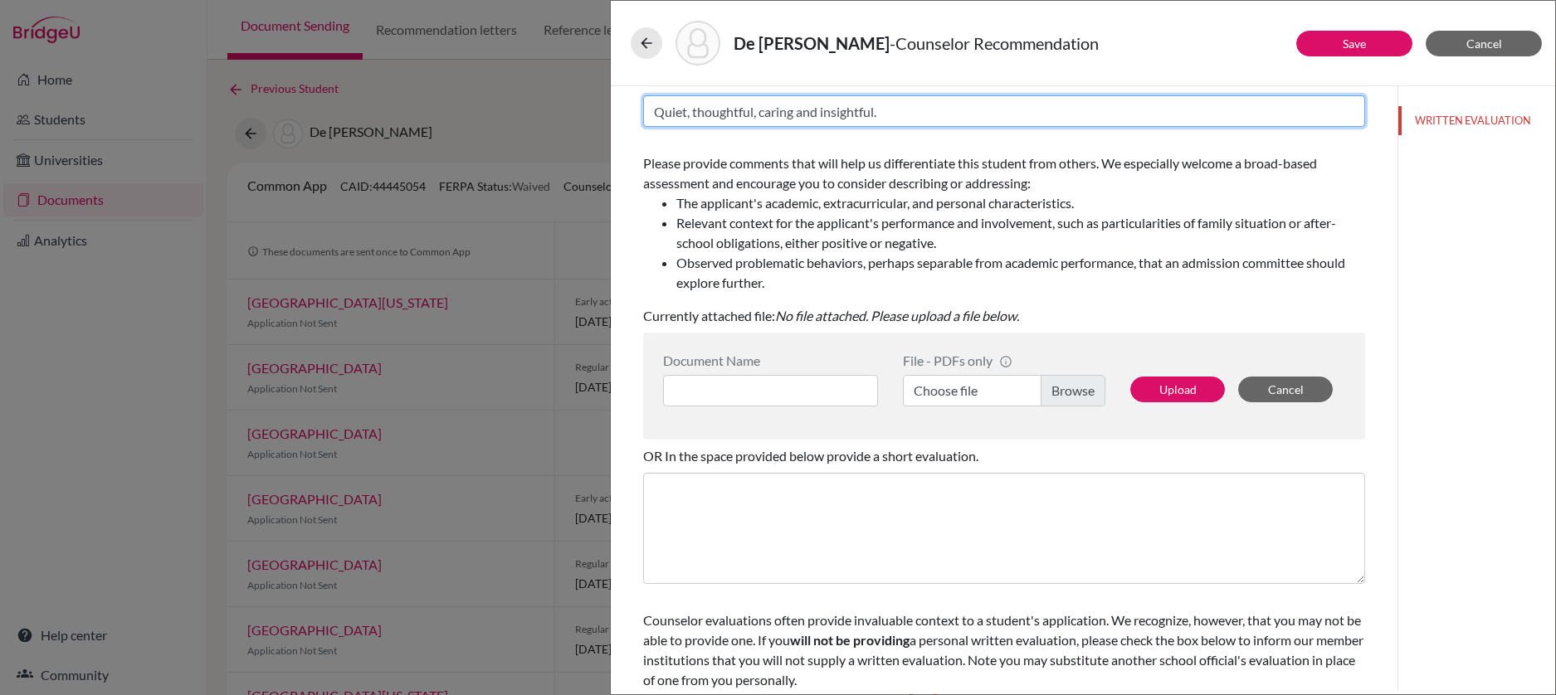
type input "Quiet, thoughtful, caring and insightful."
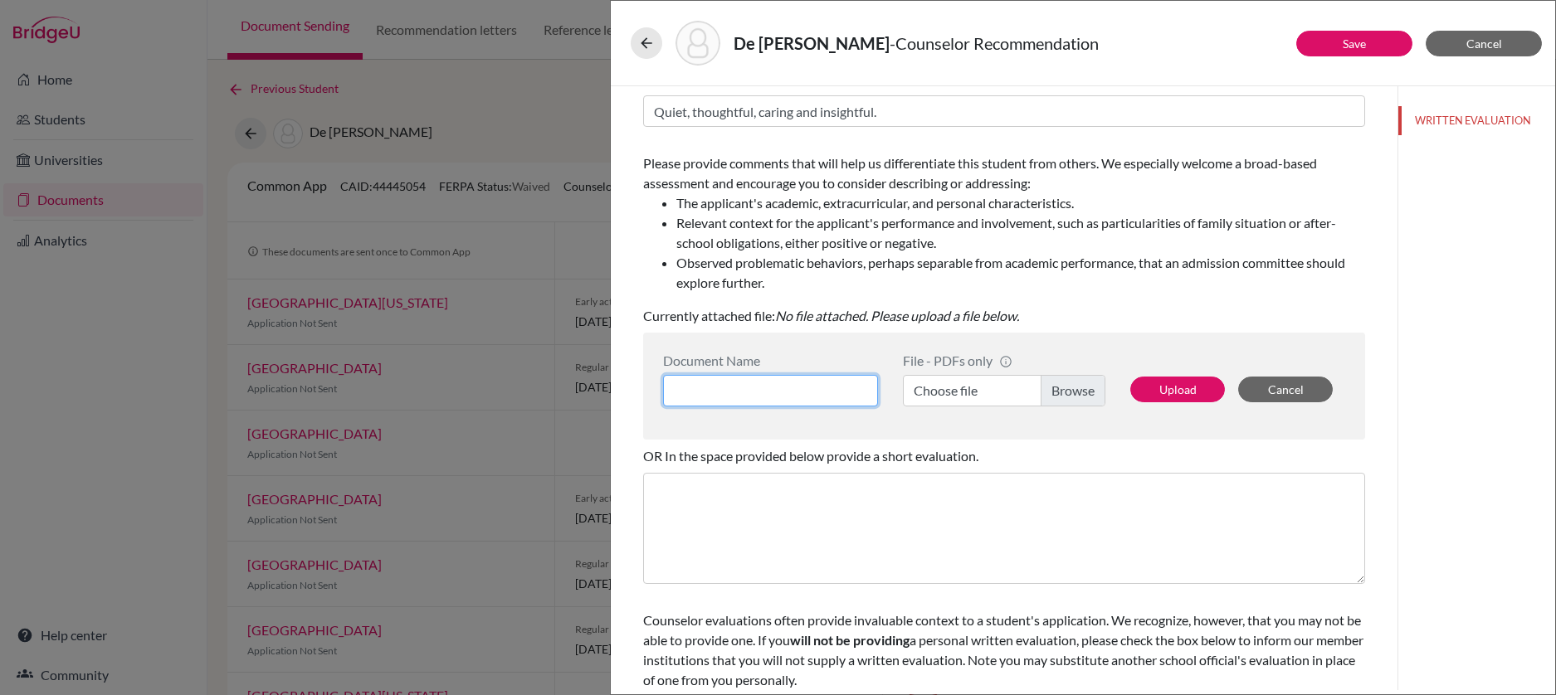
click at [819, 386] on input at bounding box center [770, 391] width 215 height 32
type input "CREC De La Rosa Evan"
click at [1052, 390] on label "Choose file" at bounding box center [1004, 391] width 202 height 32
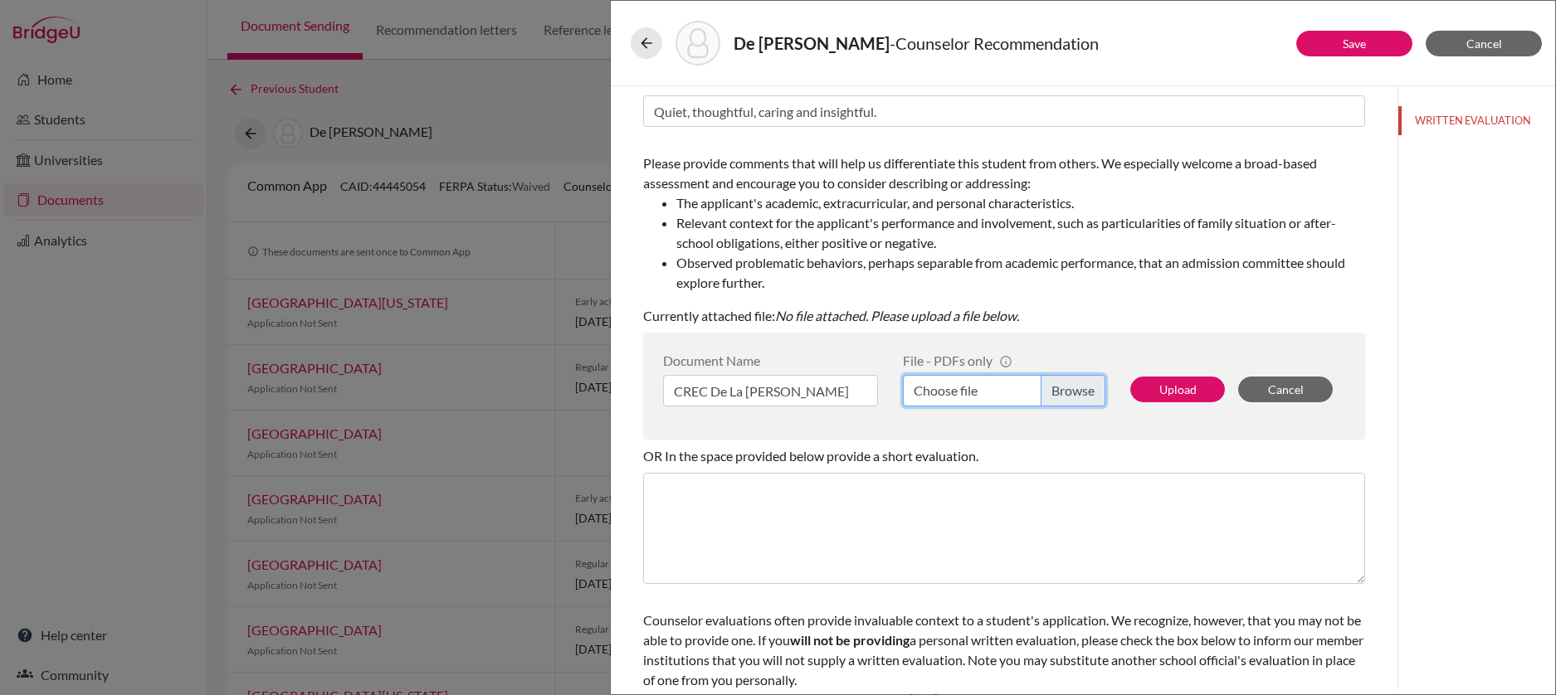
click at [1052, 390] on input "Choose file" at bounding box center [1004, 391] width 202 height 32
click at [1163, 390] on button "Upload" at bounding box center [1177, 390] width 95 height 26
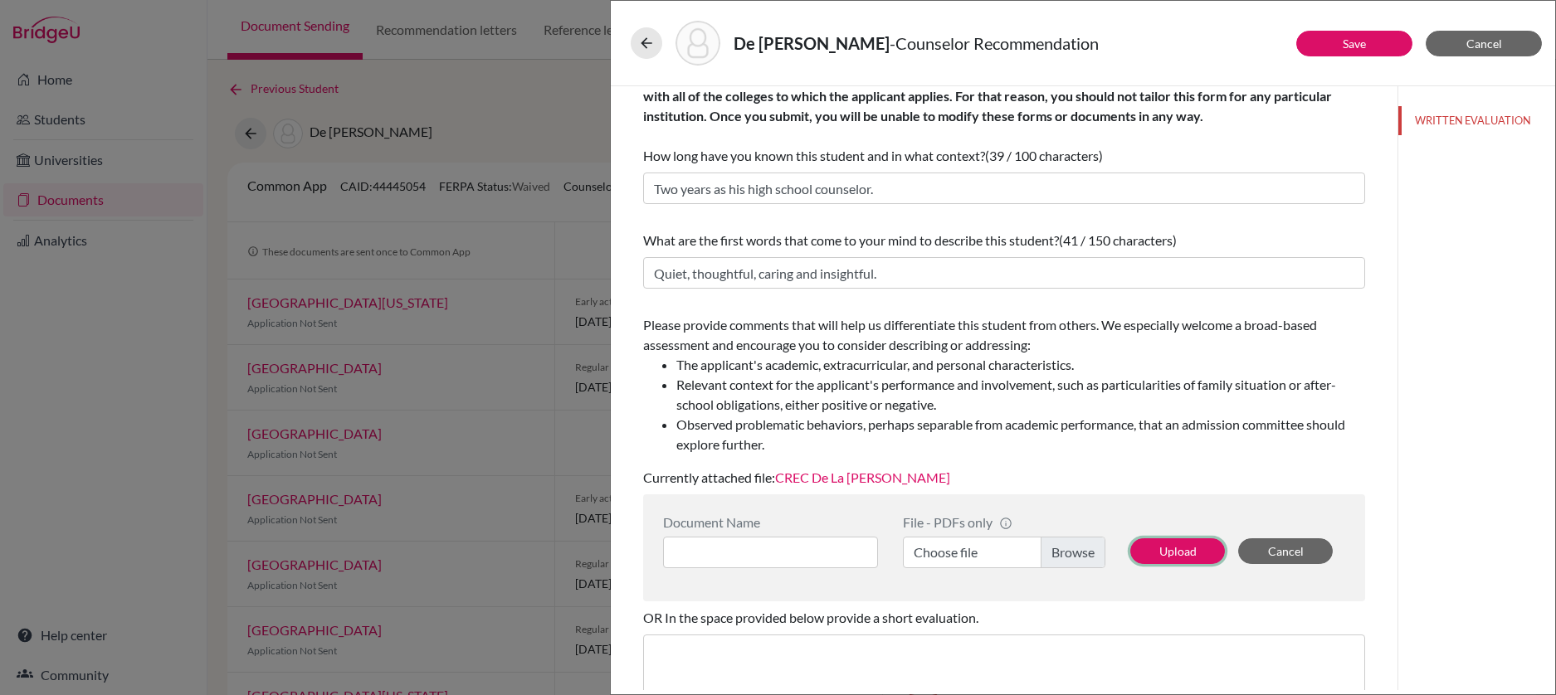
scroll to position [0, 0]
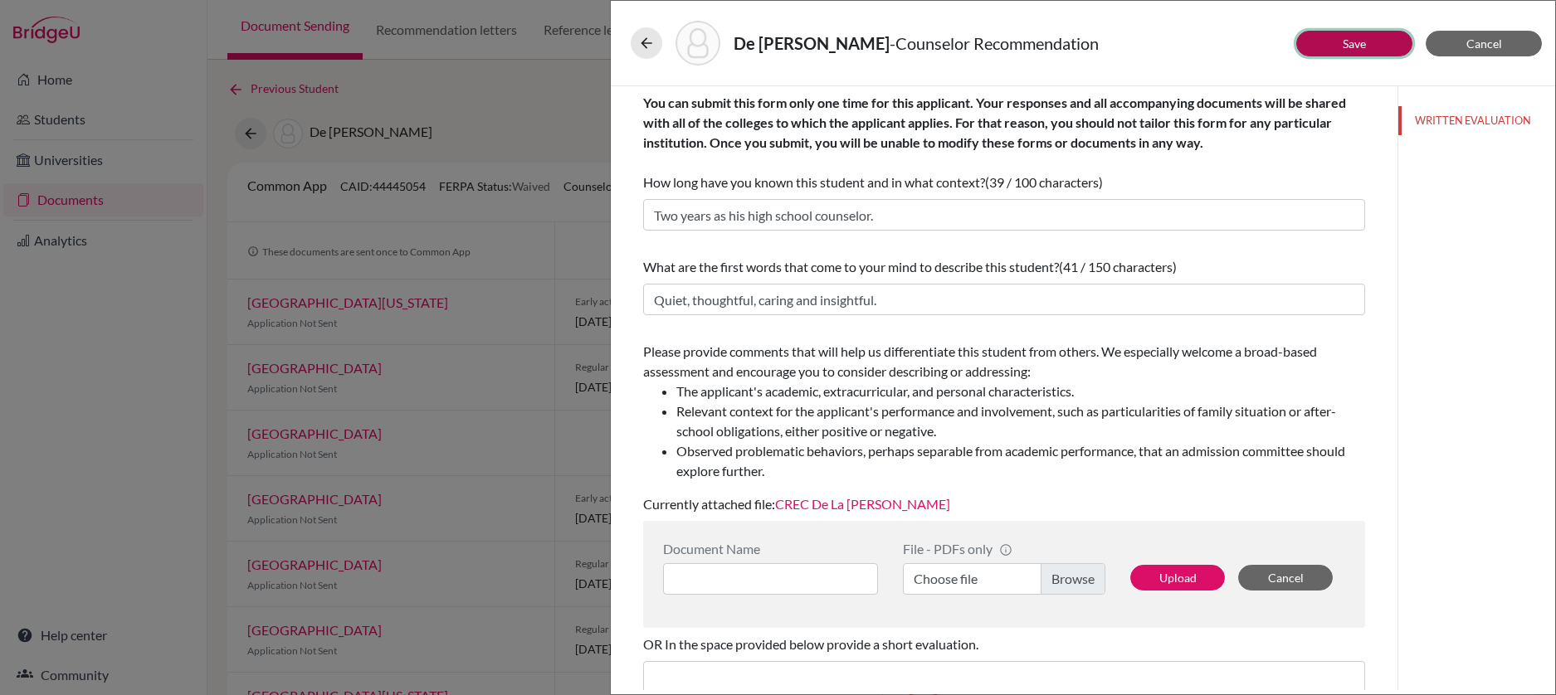
click at [1354, 44] on link "Save" at bounding box center [1353, 44] width 23 height 14
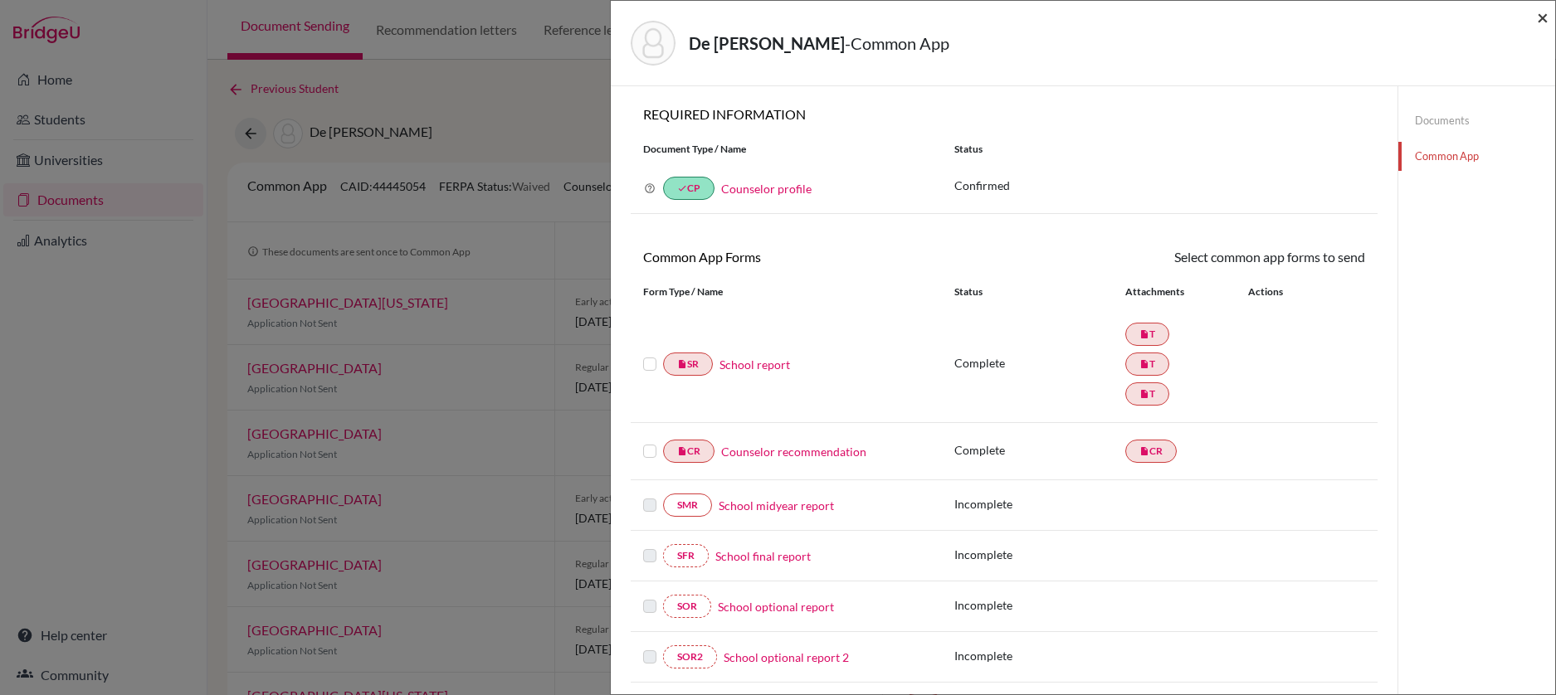
click at [1542, 20] on span "×" at bounding box center [1543, 17] width 12 height 24
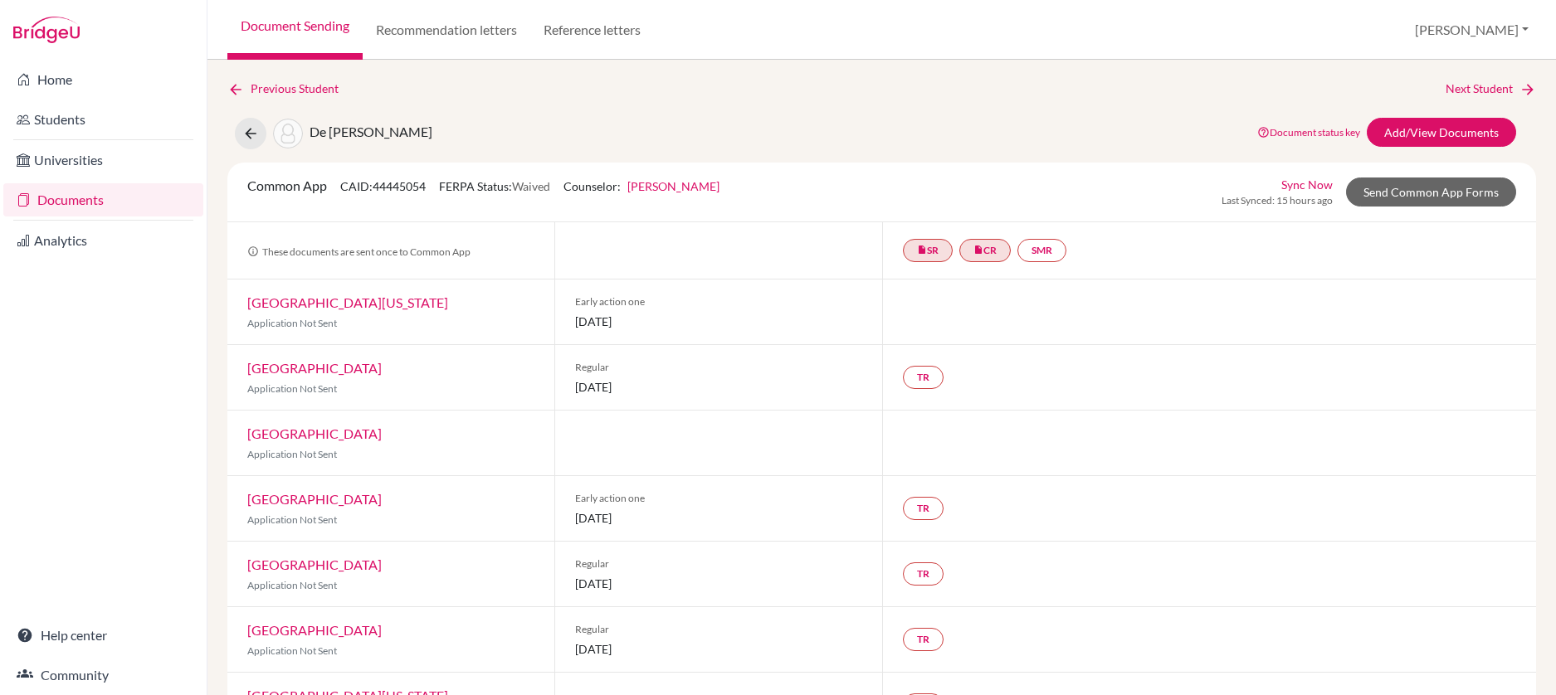
click at [92, 202] on link "Documents" at bounding box center [103, 199] width 200 height 33
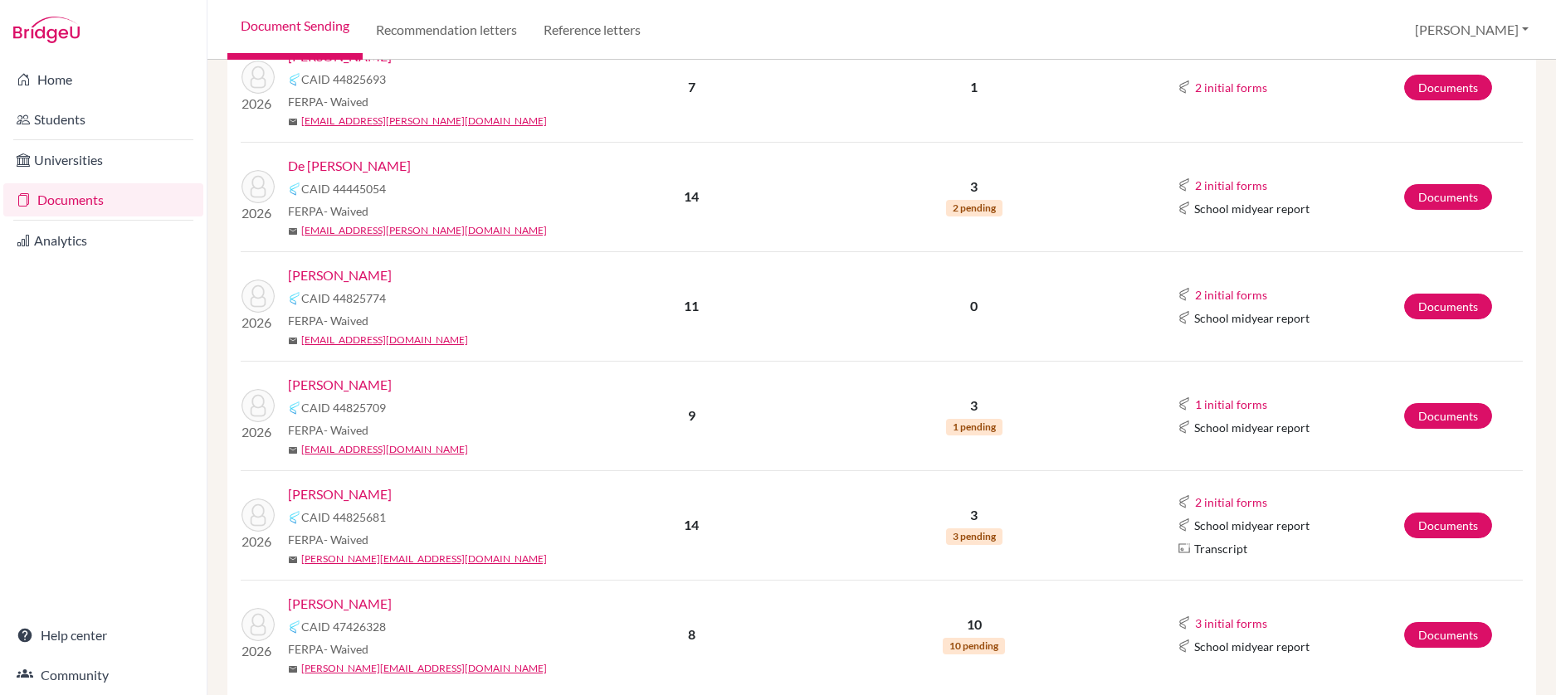
scroll to position [511, 0]
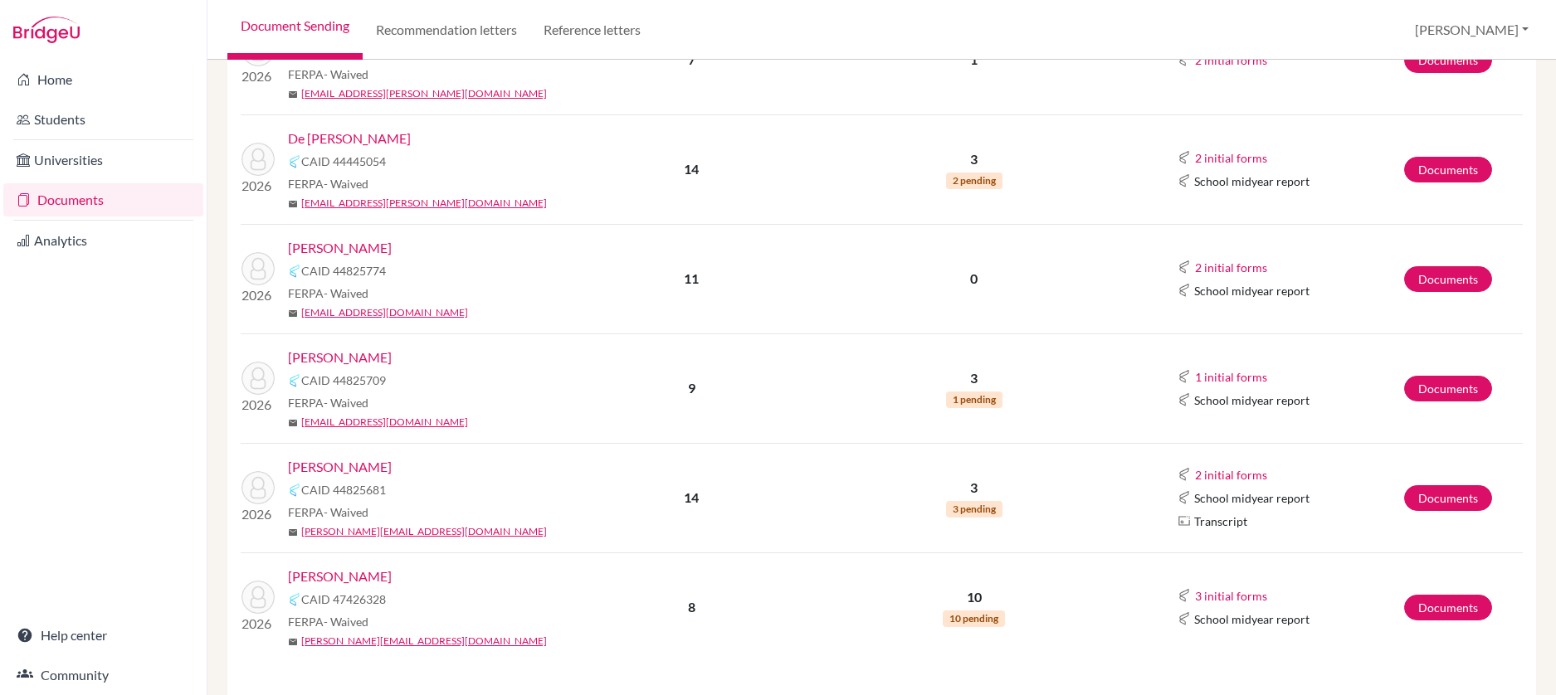
click at [367, 355] on link "[PERSON_NAME]" at bounding box center [340, 358] width 104 height 20
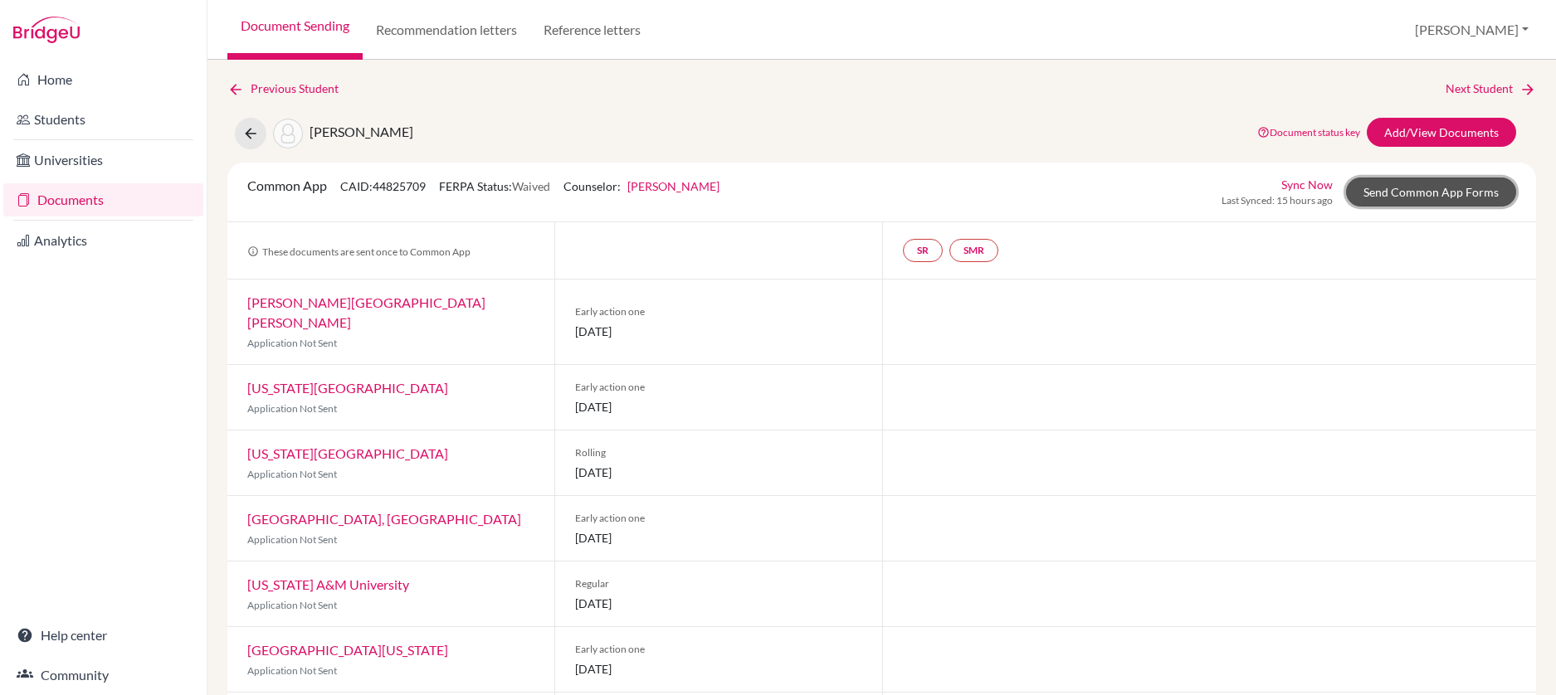
click at [1388, 199] on link "Send Common App Forms" at bounding box center [1431, 192] width 170 height 29
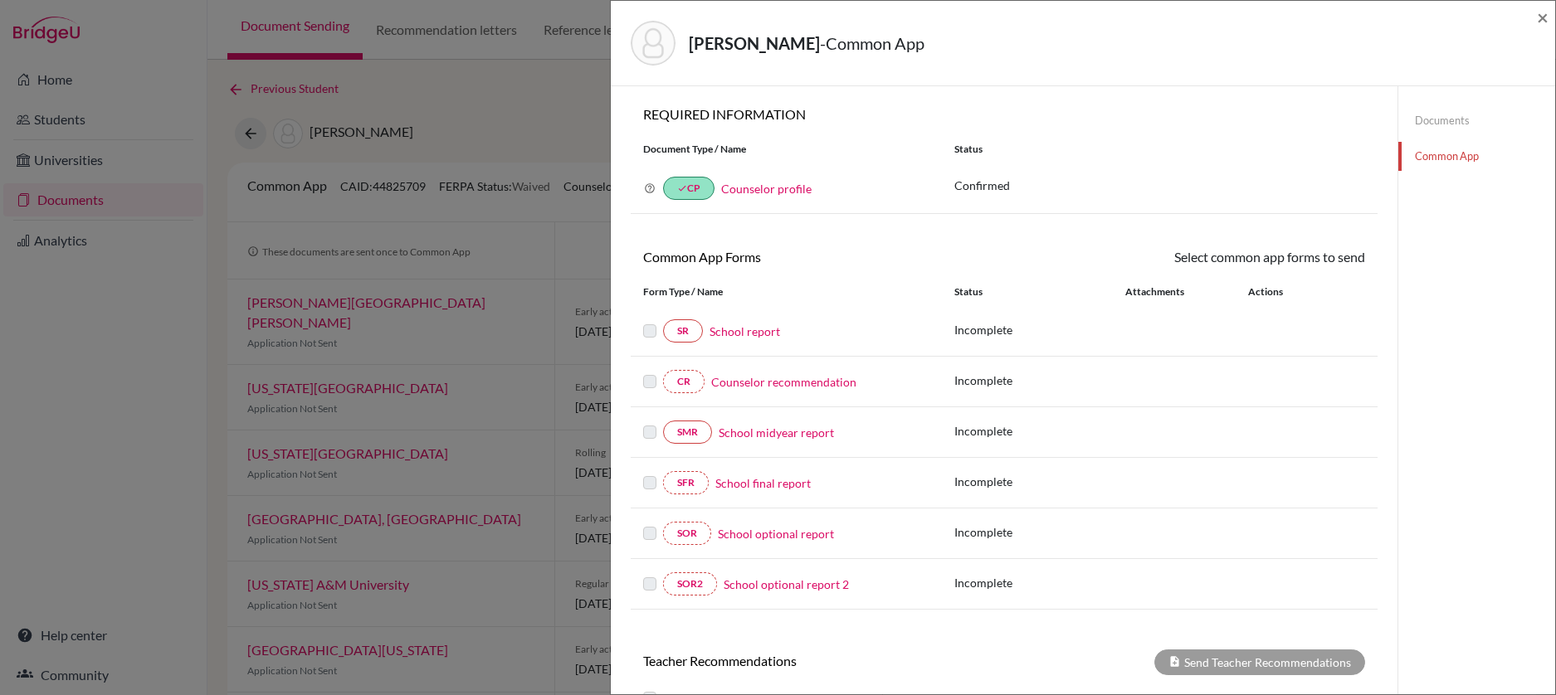
click at [1440, 119] on link "Documents" at bounding box center [1476, 120] width 157 height 29
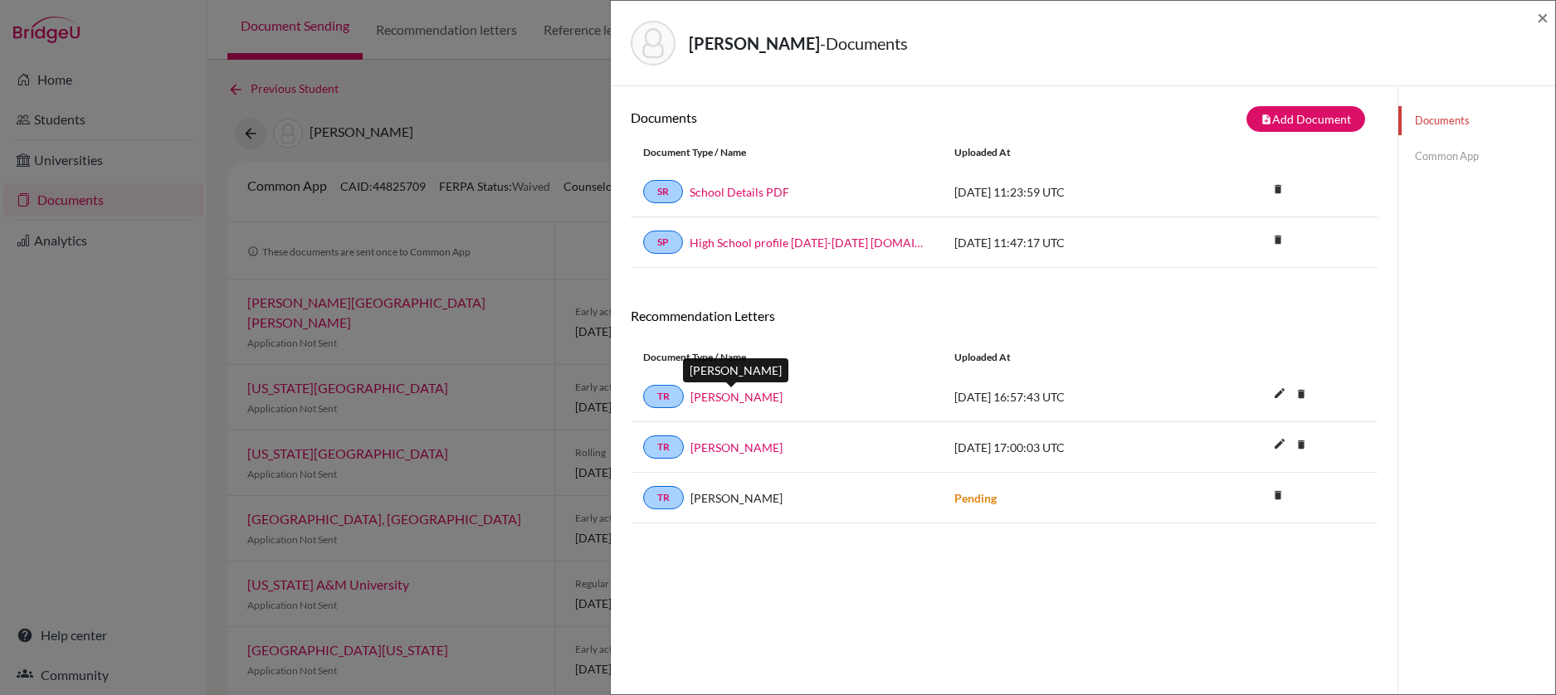
click at [748, 398] on link "[PERSON_NAME]" at bounding box center [736, 396] width 92 height 17
